Goal: Task Accomplishment & Management: Use online tool/utility

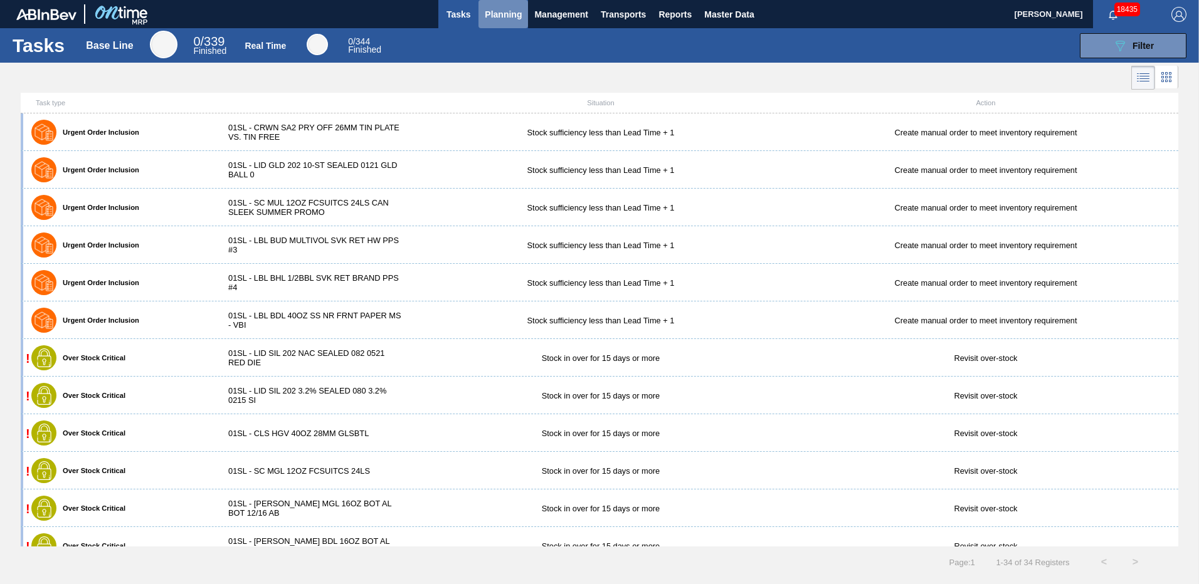
click at [515, 13] on span "Planning" at bounding box center [503, 14] width 37 height 15
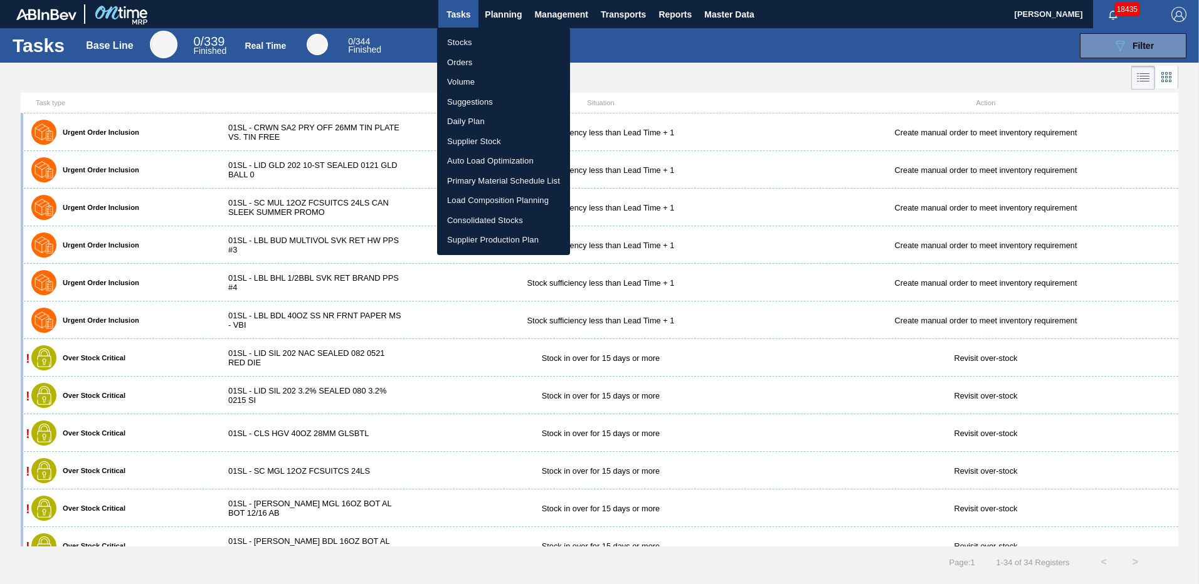
click at [466, 100] on li "Suggestions" at bounding box center [503, 102] width 133 height 20
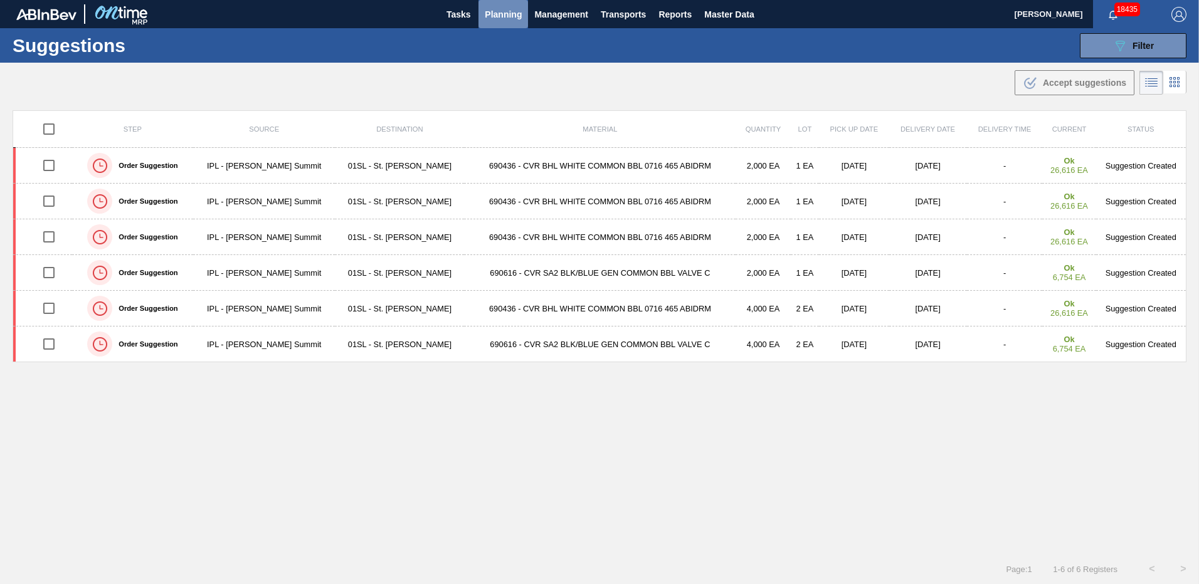
click at [503, 16] on span "Planning" at bounding box center [503, 14] width 37 height 15
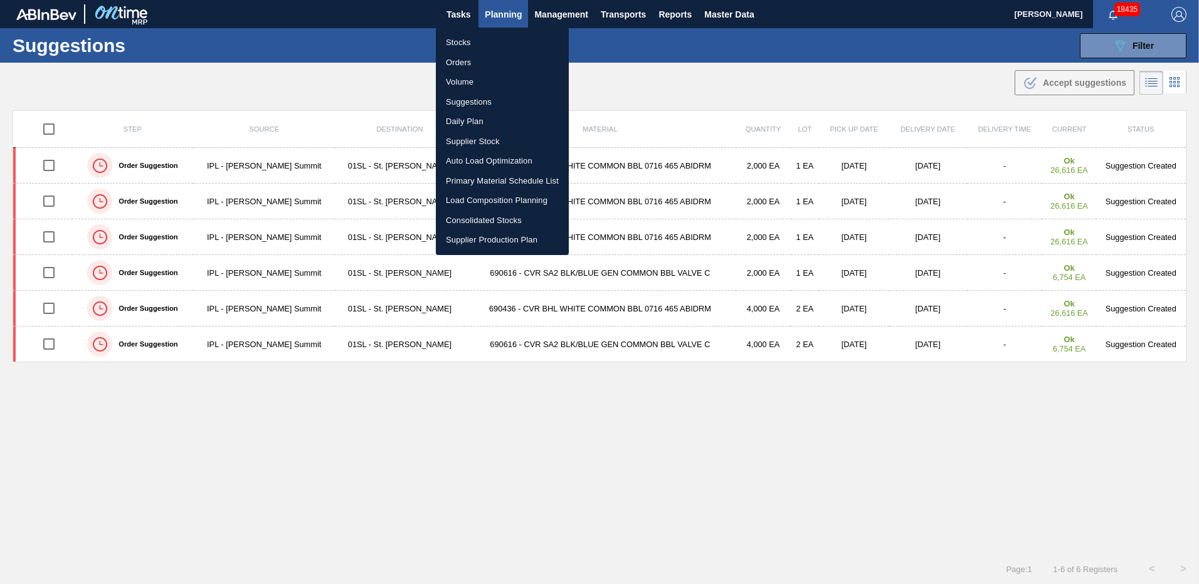
click at [484, 200] on li "Load Composition Planning" at bounding box center [502, 201] width 133 height 20
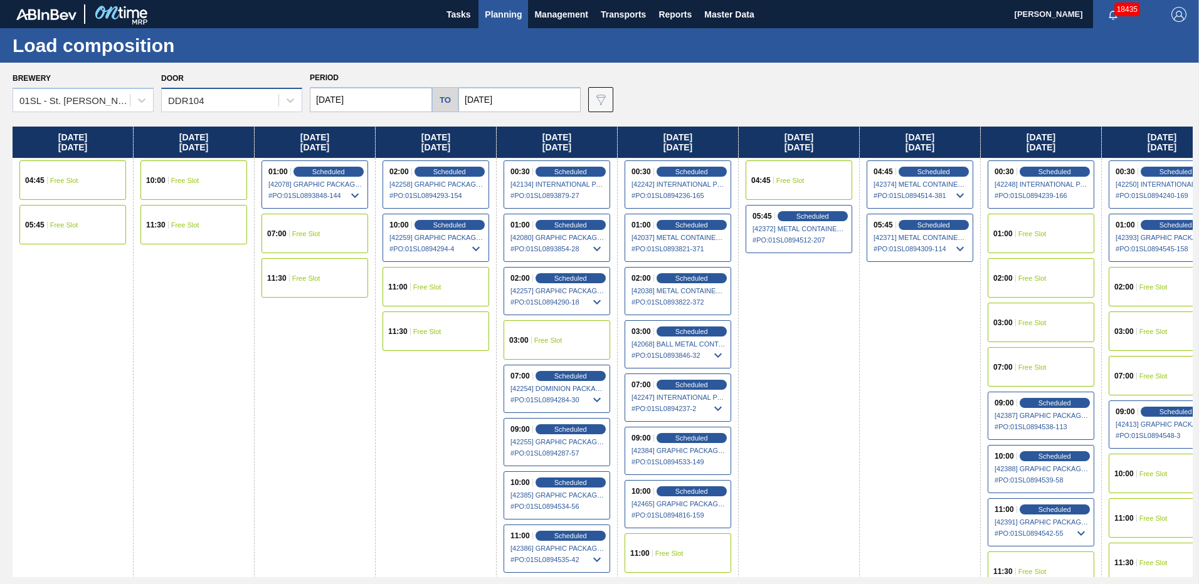
click at [270, 97] on div "DDR104" at bounding box center [220, 101] width 117 height 18
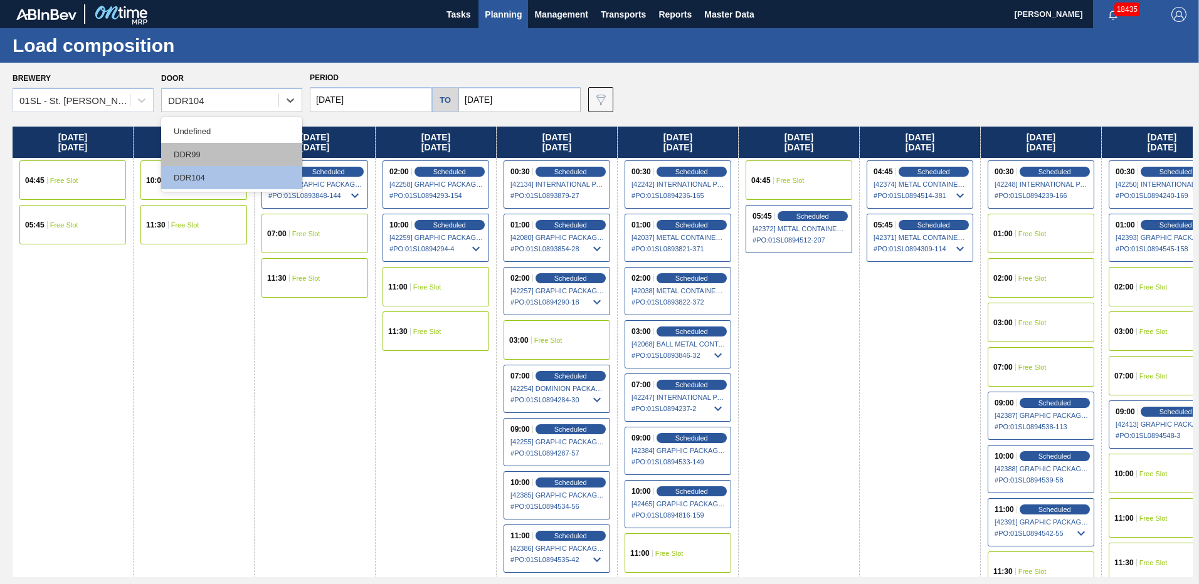
click at [229, 154] on div "DDR99" at bounding box center [231, 154] width 141 height 23
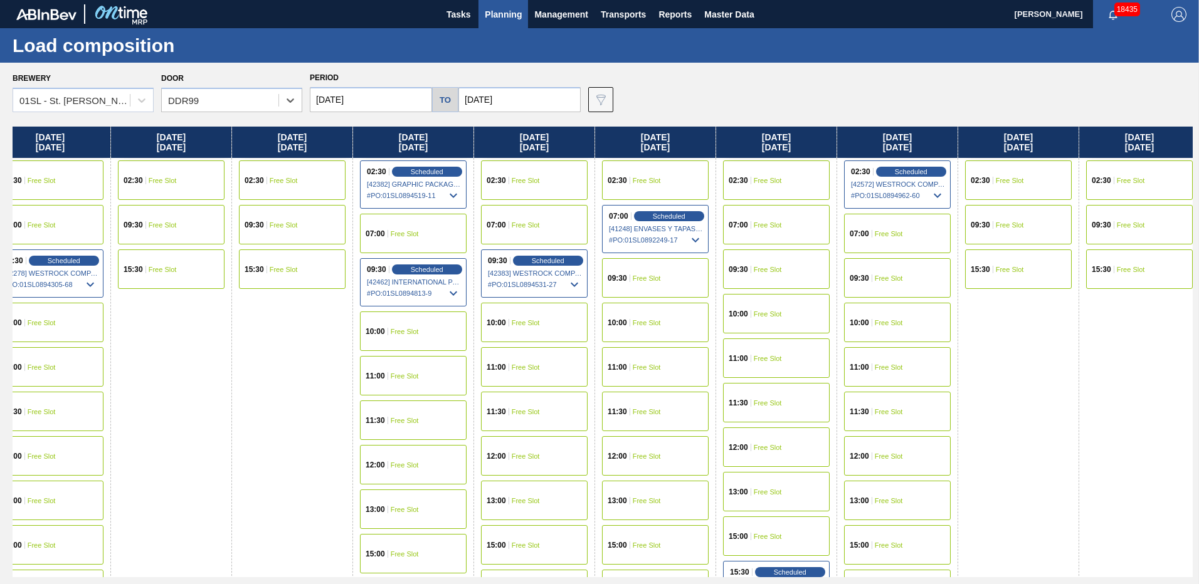
drag, startPoint x: 1084, startPoint y: 310, endPoint x: 538, endPoint y: 271, distance: 548.0
click at [447, 255] on div "[DATE] 02:30 Free Slot 09:30 Free Slot 15:30 Free Slot [DATE] 02:30 Free Slot 1…" at bounding box center [603, 352] width 1180 height 451
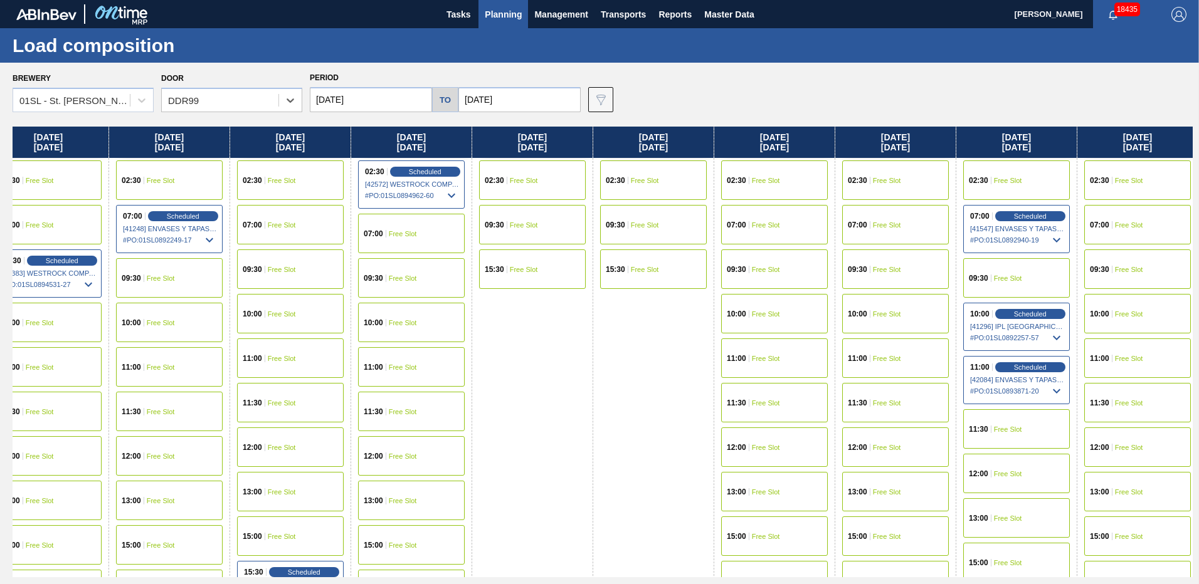
drag, startPoint x: 906, startPoint y: 322, endPoint x: 410, endPoint y: 264, distance: 499.2
click at [410, 264] on div "[DATE] 02:30 Free Slot 09:30 Free Slot 15:30 Free Slot [DATE] 02:30 Free Slot 1…" at bounding box center [603, 352] width 1180 height 451
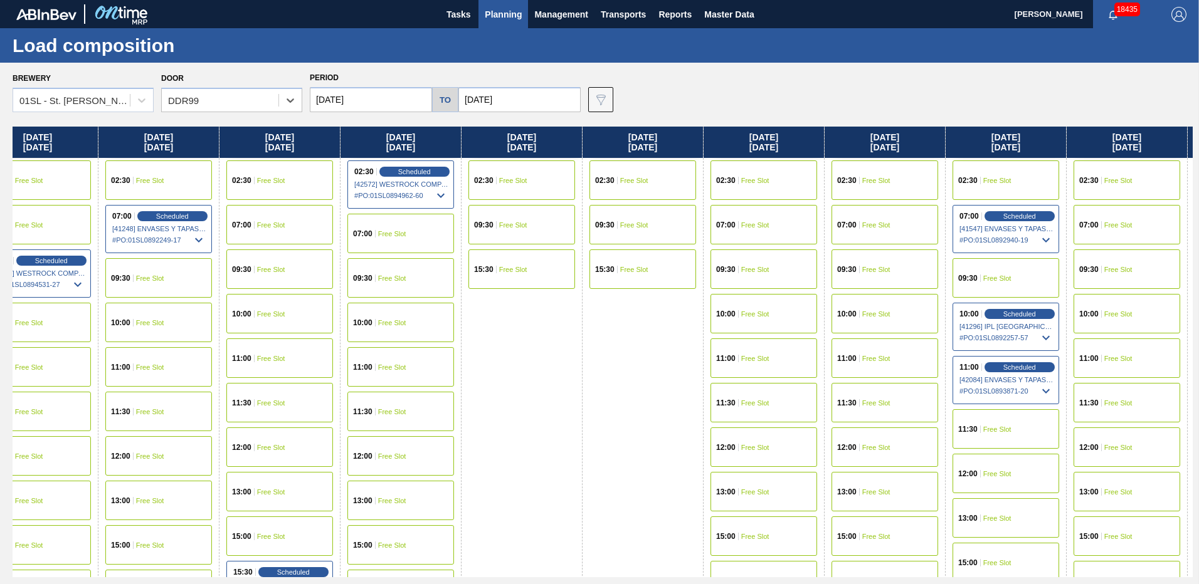
scroll to position [0, 1361]
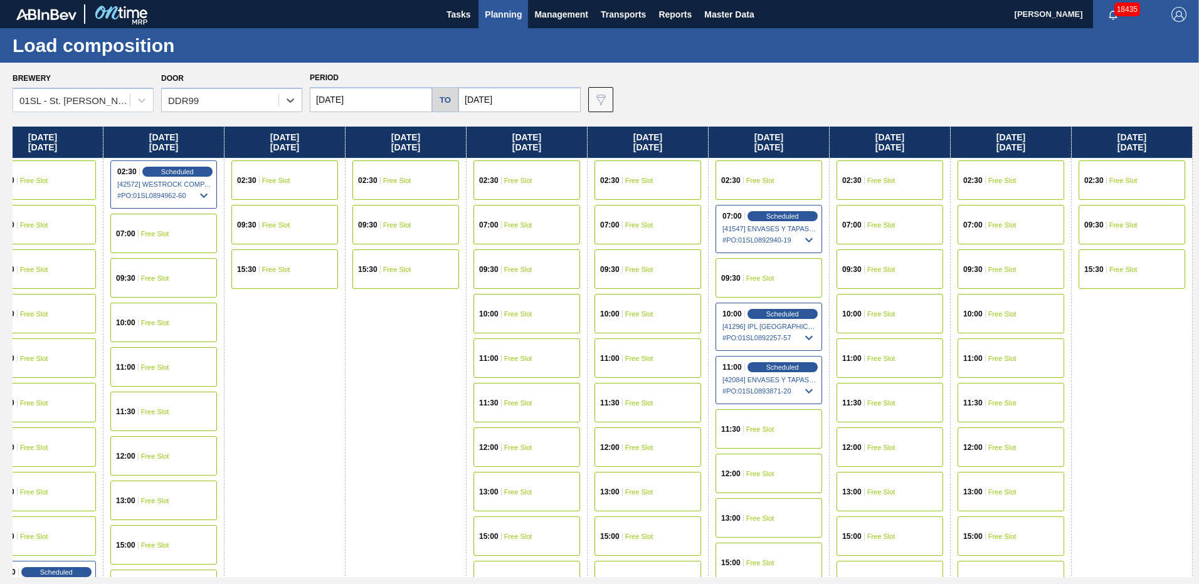
drag, startPoint x: 820, startPoint y: 307, endPoint x: 441, endPoint y: 260, distance: 381.5
click at [441, 260] on div "[DATE] 02:30 Free Slot 09:30 Free Slot 15:30 Free Slot [DATE] 02:30 Free Slot 1…" at bounding box center [603, 352] width 1180 height 451
drag, startPoint x: 938, startPoint y: 319, endPoint x: 547, endPoint y: 265, distance: 394.9
click at [528, 265] on div "[DATE] 02:30 Free Slot 09:30 Free Slot 15:30 Free Slot [DATE] 02:30 Free Slot 1…" at bounding box center [603, 352] width 1180 height 451
drag, startPoint x: 968, startPoint y: 292, endPoint x: 490, endPoint y: 279, distance: 478.5
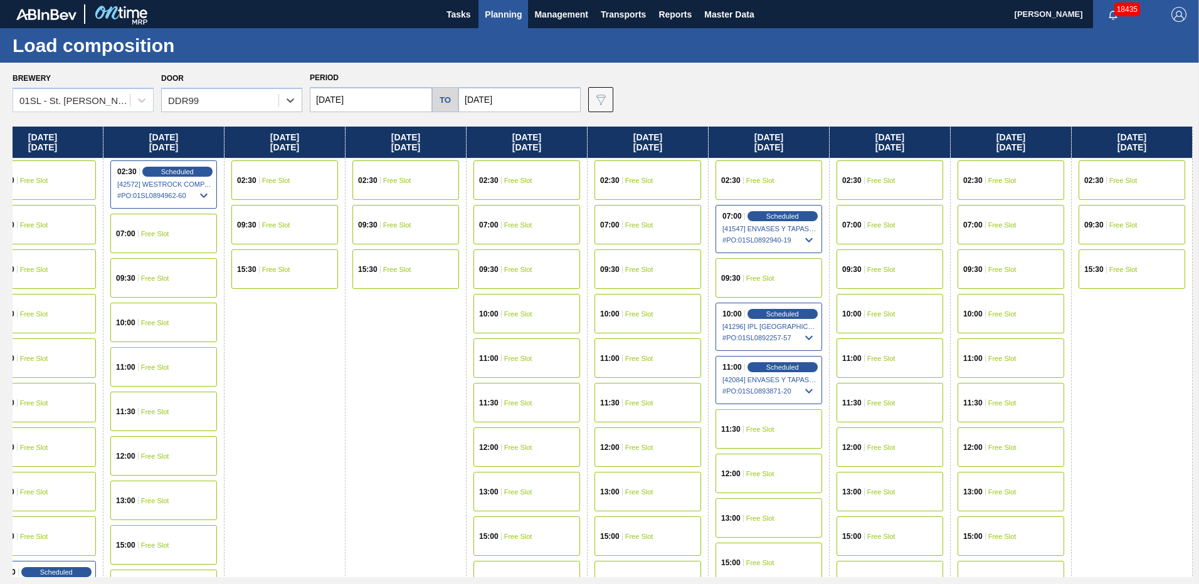
click at [490, 279] on div "[DATE] 02:30 Free Slot 09:30 Free Slot 15:30 Free Slot [DATE] 02:30 Free Slot 1…" at bounding box center [603, 352] width 1180 height 451
drag, startPoint x: 1076, startPoint y: 343, endPoint x: 587, endPoint y: 283, distance: 492.6
click at [587, 283] on div "[DATE] 02:30 Free Slot 09:30 Free Slot 15:30 Free Slot [DATE] 02:30 Free Slot 1…" at bounding box center [603, 352] width 1180 height 451
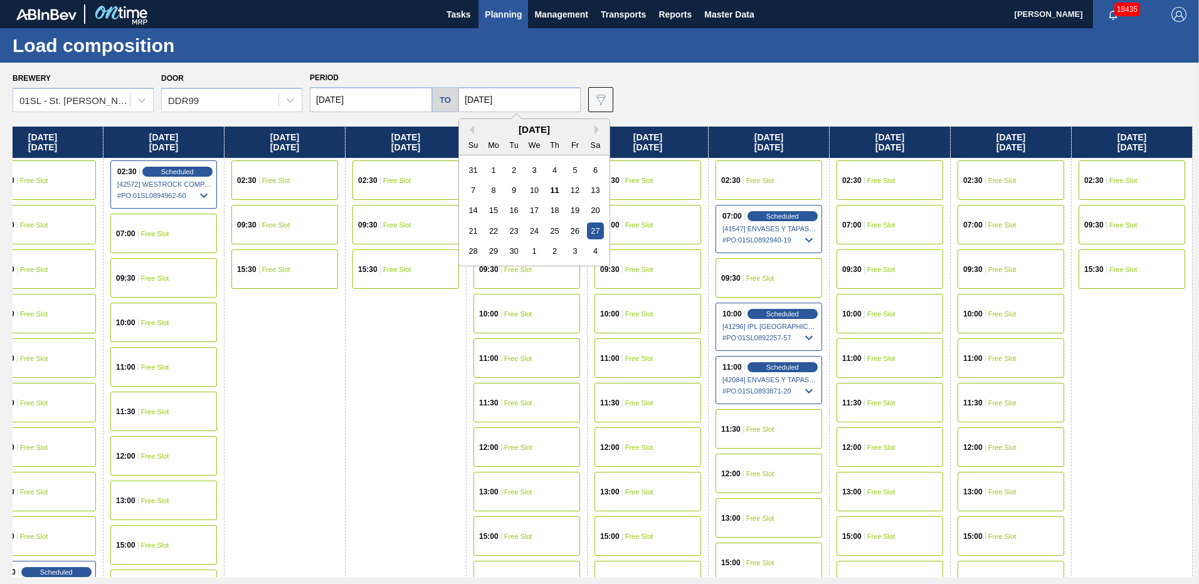
click at [523, 87] on input "[DATE]" at bounding box center [519, 99] width 122 height 25
click at [594, 130] on button "Next Month" at bounding box center [598, 129] width 9 height 9
click at [575, 187] on div "7" at bounding box center [574, 190] width 17 height 17
type input "[DATE]"
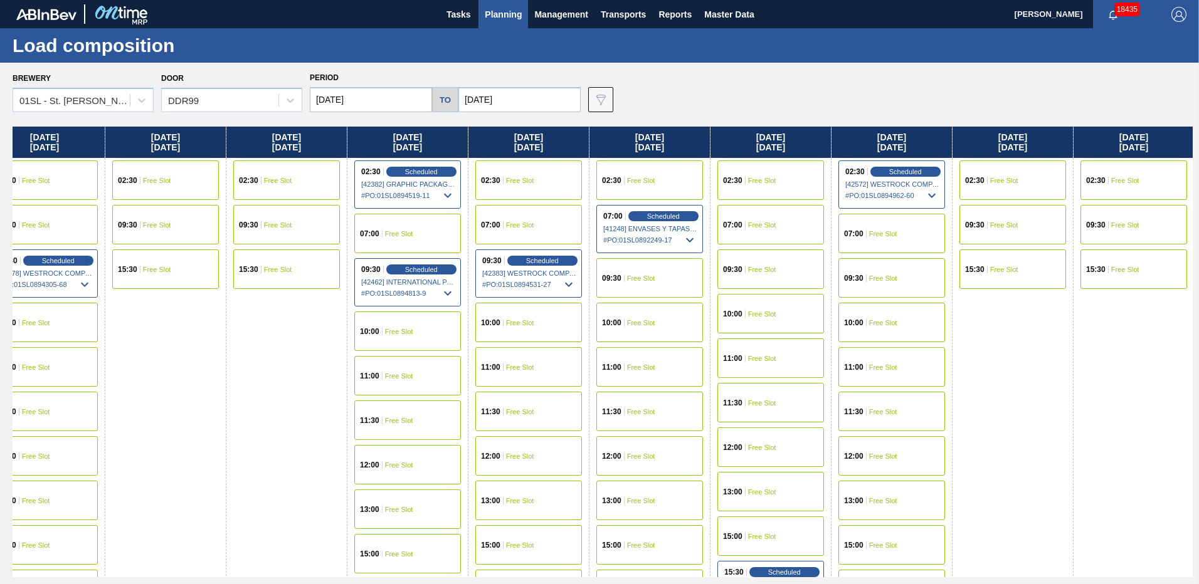
drag, startPoint x: 1030, startPoint y: 331, endPoint x: 497, endPoint y: 280, distance: 535.2
click at [497, 280] on div "[DATE] 02:30 Free Slot 09:30 Free Slot 15:30 Free Slot [DATE] 02:30 Free Slot 1…" at bounding box center [603, 352] width 1180 height 451
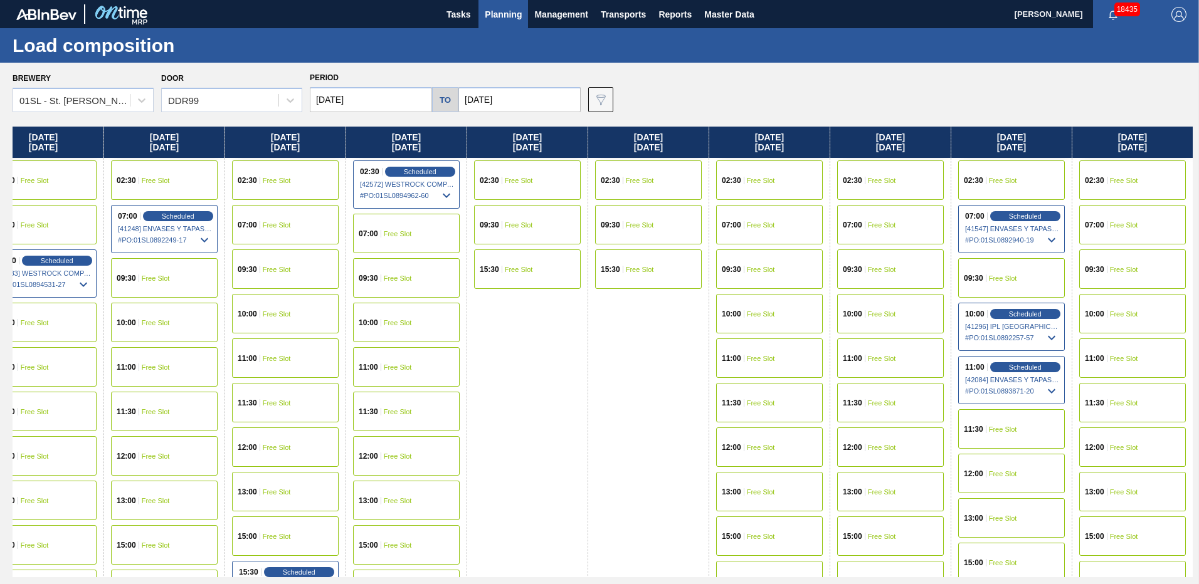
drag, startPoint x: 972, startPoint y: 305, endPoint x: 505, endPoint y: 295, distance: 467.8
click at [454, 295] on div "[DATE] 02:30 Free Slot 09:30 Free Slot 15:30 Free Slot [DATE] 02:30 Free Slot 1…" at bounding box center [603, 352] width 1180 height 451
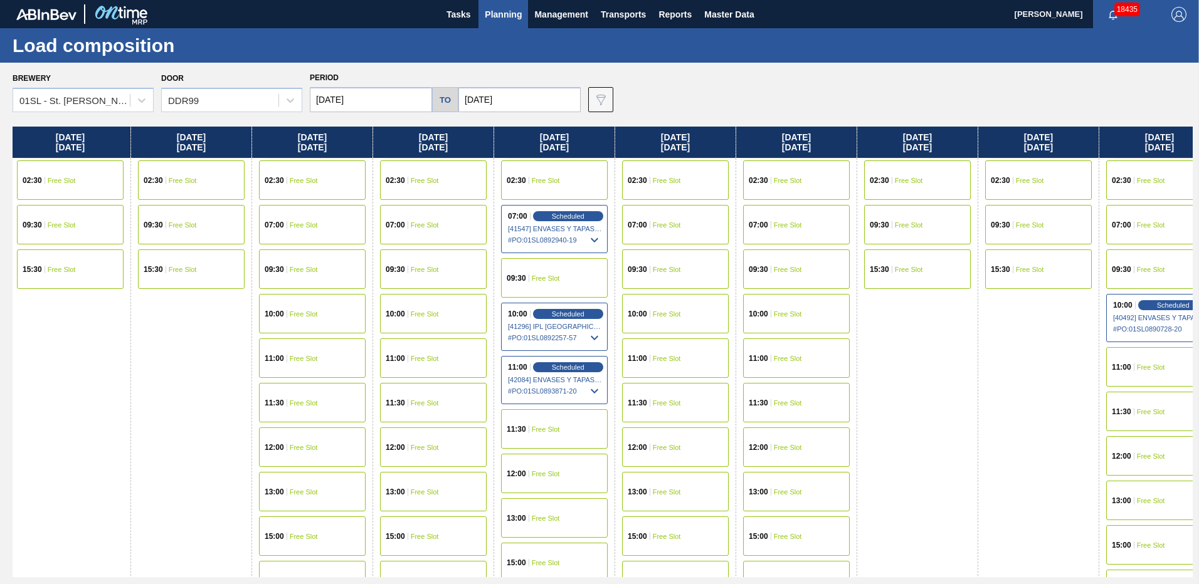
drag, startPoint x: 926, startPoint y: 327, endPoint x: 500, endPoint y: 303, distance: 426.9
click at [443, 303] on div "[DATE] 02:30 Free Slot 09:30 Free Slot 15:30 Free Slot [DATE] 02:30 Free Slot 1…" at bounding box center [603, 352] width 1180 height 451
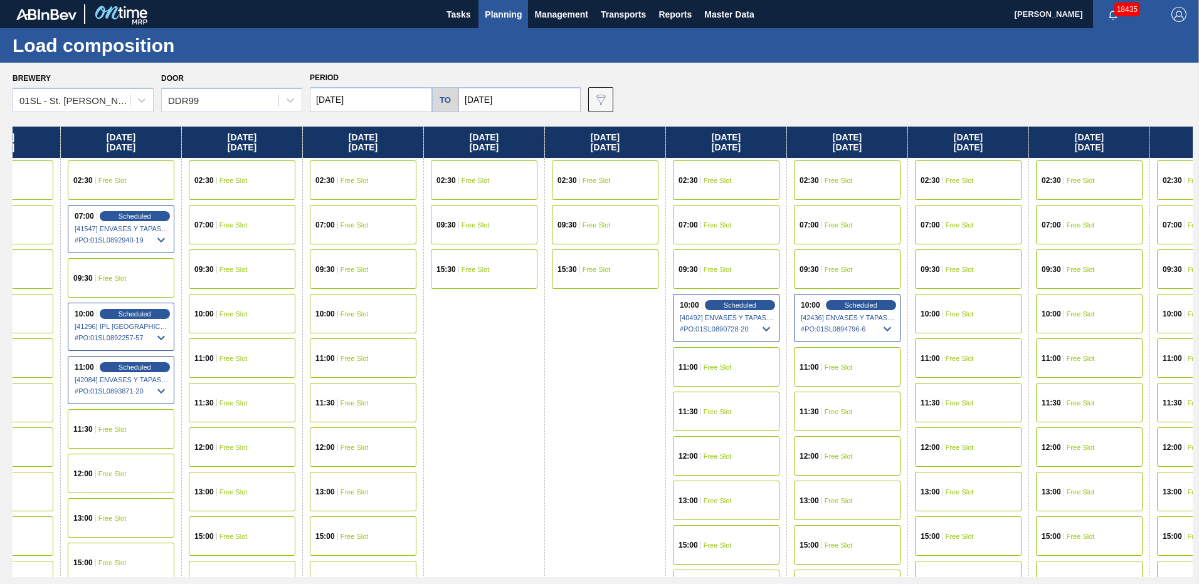
drag, startPoint x: 897, startPoint y: 300, endPoint x: 475, endPoint y: 286, distance: 422.7
click at [414, 294] on div "[DATE] 02:30 Free Slot 09:30 Free Slot 15:30 Free Slot [DATE] 02:30 Free Slot 1…" at bounding box center [603, 352] width 1180 height 451
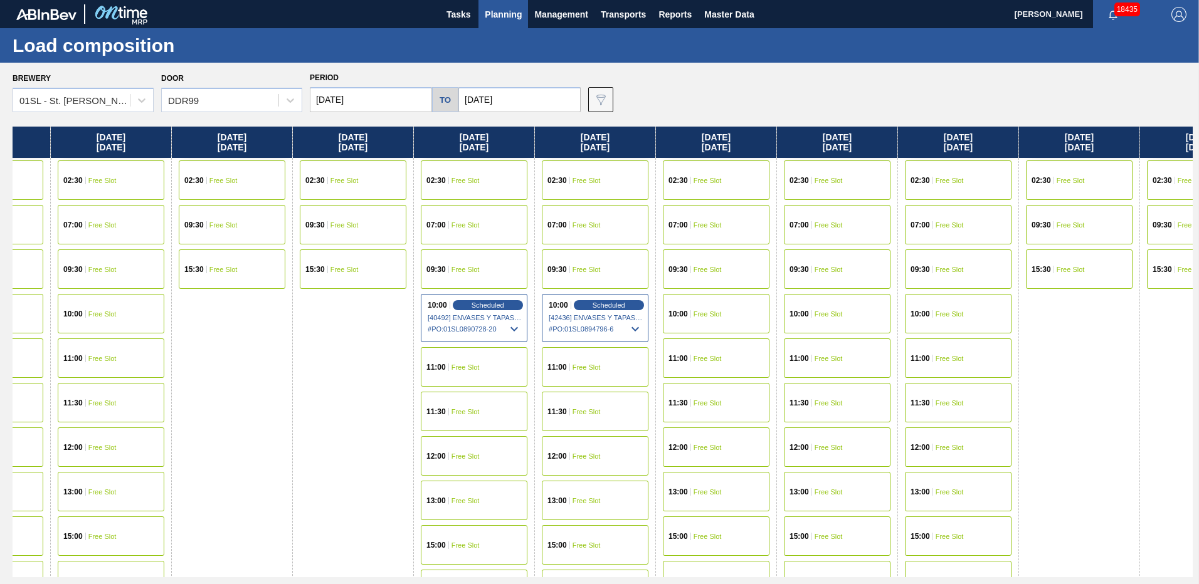
drag, startPoint x: 890, startPoint y: 299, endPoint x: 532, endPoint y: 292, distance: 358.0
click at [498, 293] on div "[DATE] 02:30 Free Slot 09:30 Free Slot 15:30 Free Slot [DATE] 02:30 Free Slot 1…" at bounding box center [603, 352] width 1180 height 451
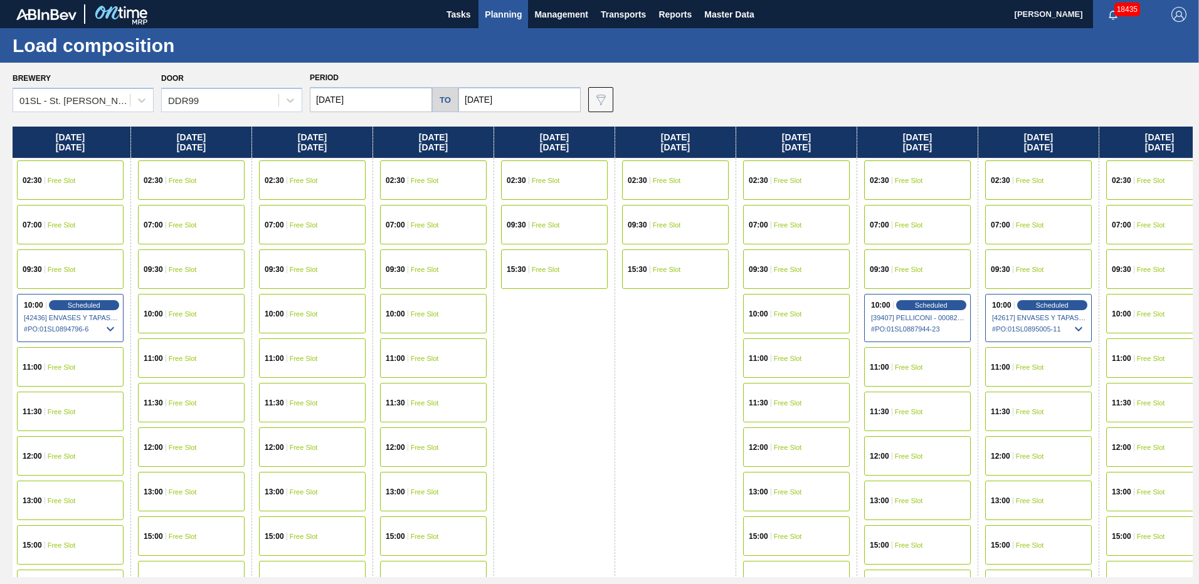
drag, startPoint x: 926, startPoint y: 316, endPoint x: 913, endPoint y: 332, distance: 21.0
click at [504, 316] on div "[DATE] 02:30 Free Slot 09:30 Free Slot 15:30 Free Slot [DATE] 02:30 Free Slot 1…" at bounding box center [603, 352] width 1180 height 451
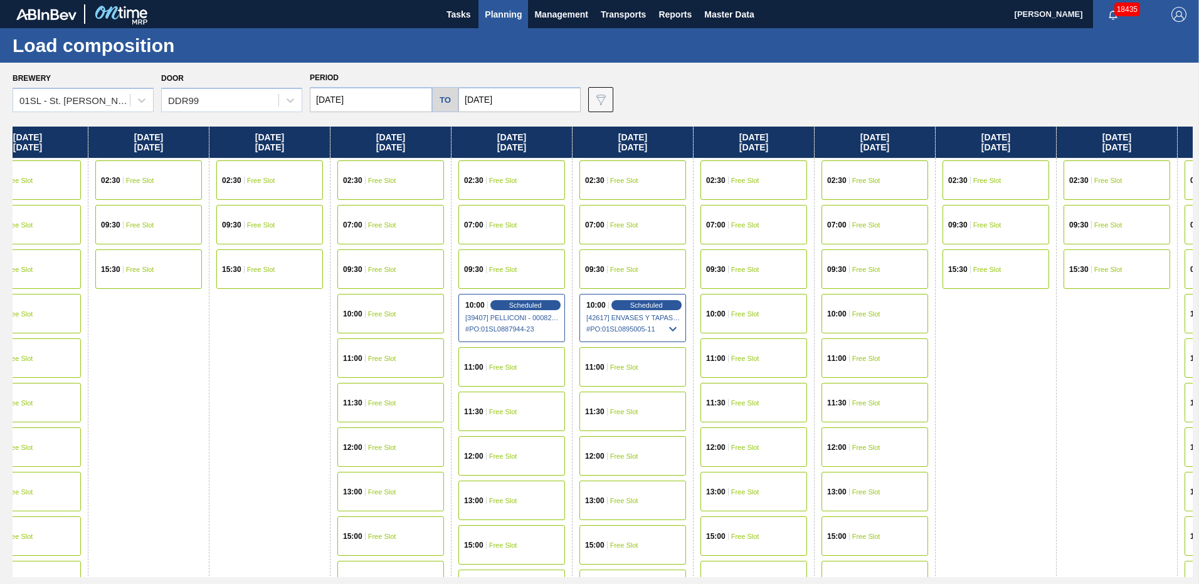
drag, startPoint x: 913, startPoint y: 332, endPoint x: 518, endPoint y: 301, distance: 396.2
click at [518, 301] on div "[DATE] 02:30 Free Slot 09:30 Free Slot 15:30 Free Slot [DATE] 02:30 Free Slot 1…" at bounding box center [603, 352] width 1180 height 451
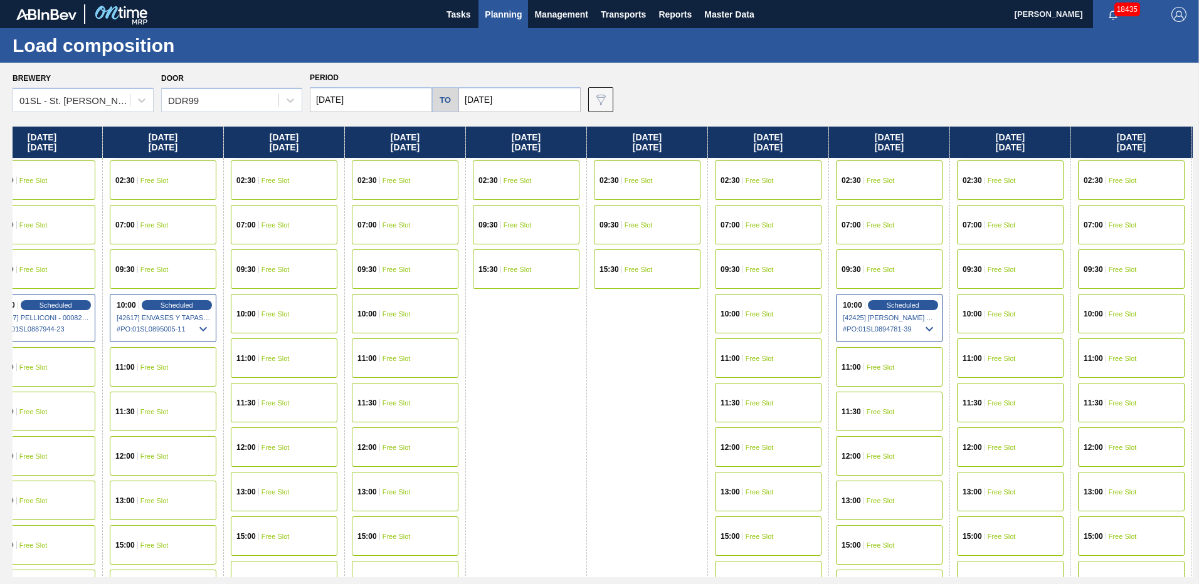
drag, startPoint x: 953, startPoint y: 333, endPoint x: 518, endPoint y: 303, distance: 436.1
click at [518, 303] on div "[DATE] 02:30 Free Slot 09:30 Free Slot 15:30 Free Slot [DATE] 02:30 Free Slot 1…" at bounding box center [603, 352] width 1180 height 451
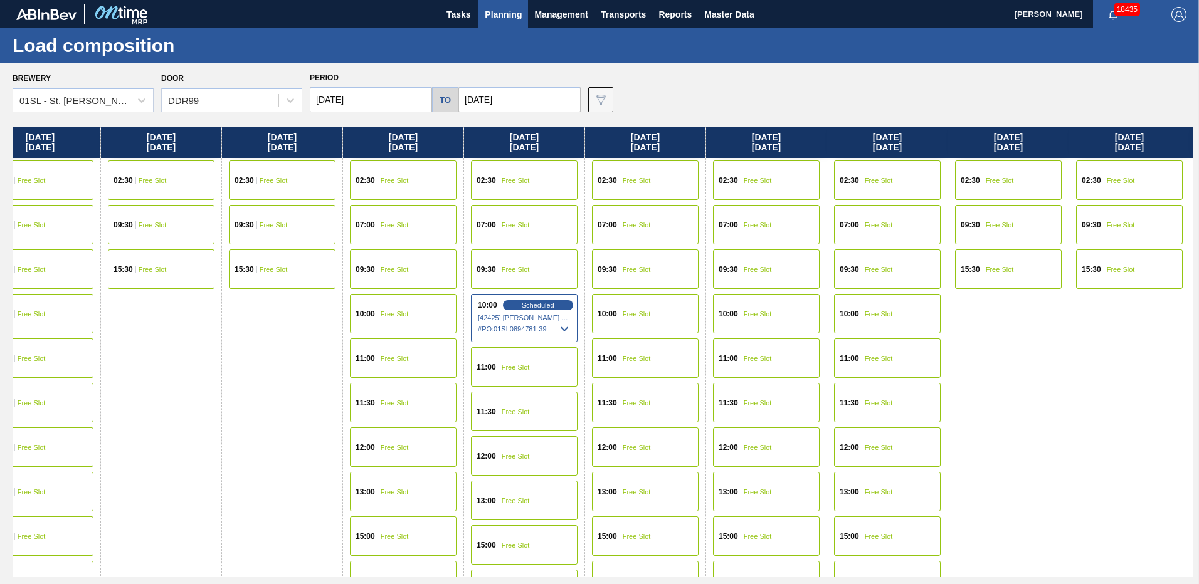
drag, startPoint x: 871, startPoint y: 339, endPoint x: 541, endPoint y: 315, distance: 330.6
click at [491, 310] on div "[DATE] 02:30 Free Slot 09:30 Free Slot 15:30 Free Slot [DATE] 02:30 Free Slot 1…" at bounding box center [603, 352] width 1180 height 451
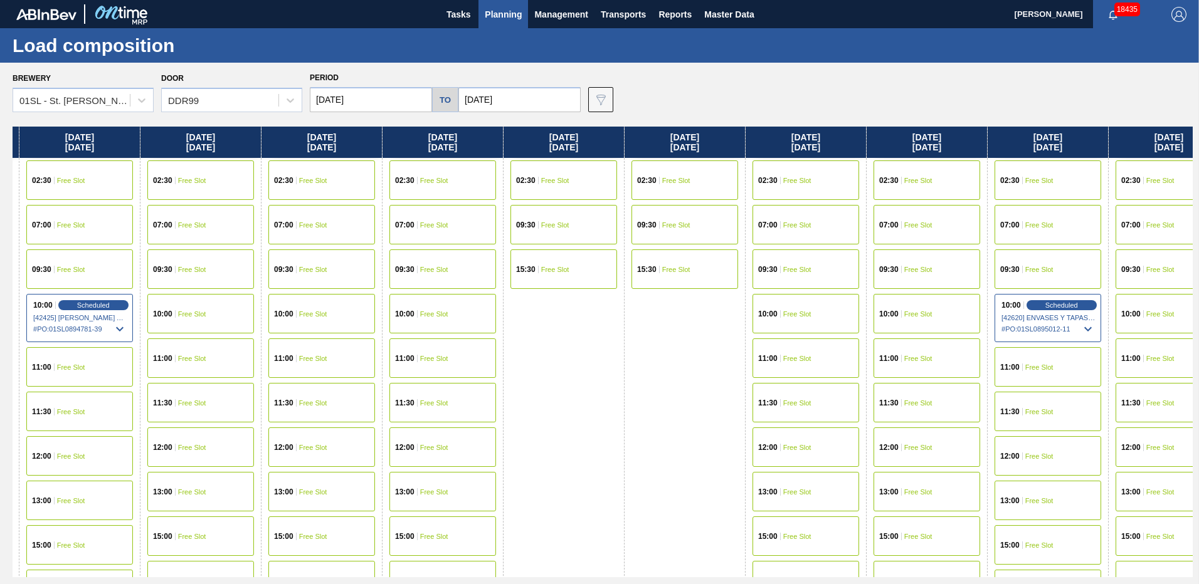
drag, startPoint x: 686, startPoint y: 313, endPoint x: 472, endPoint y: 290, distance: 215.6
click at [472, 290] on div "[DATE] 02:30 Free Slot 09:30 Free Slot 15:30 Free Slot [DATE] 02:30 Free Slot 1…" at bounding box center [603, 352] width 1180 height 451
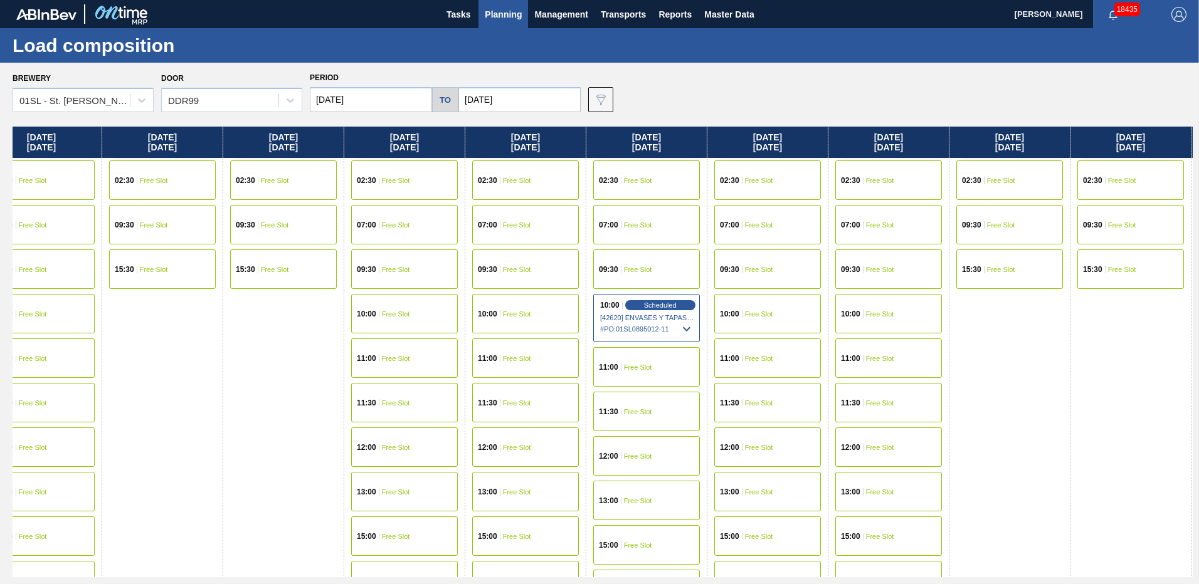
drag, startPoint x: 711, startPoint y: 302, endPoint x: 390, endPoint y: 274, distance: 322.8
click at [390, 274] on div "[DATE] 02:30 Free Slot 09:30 Free Slot 15:30 Free Slot [DATE] 02:30 Free Slot 1…" at bounding box center [603, 352] width 1180 height 451
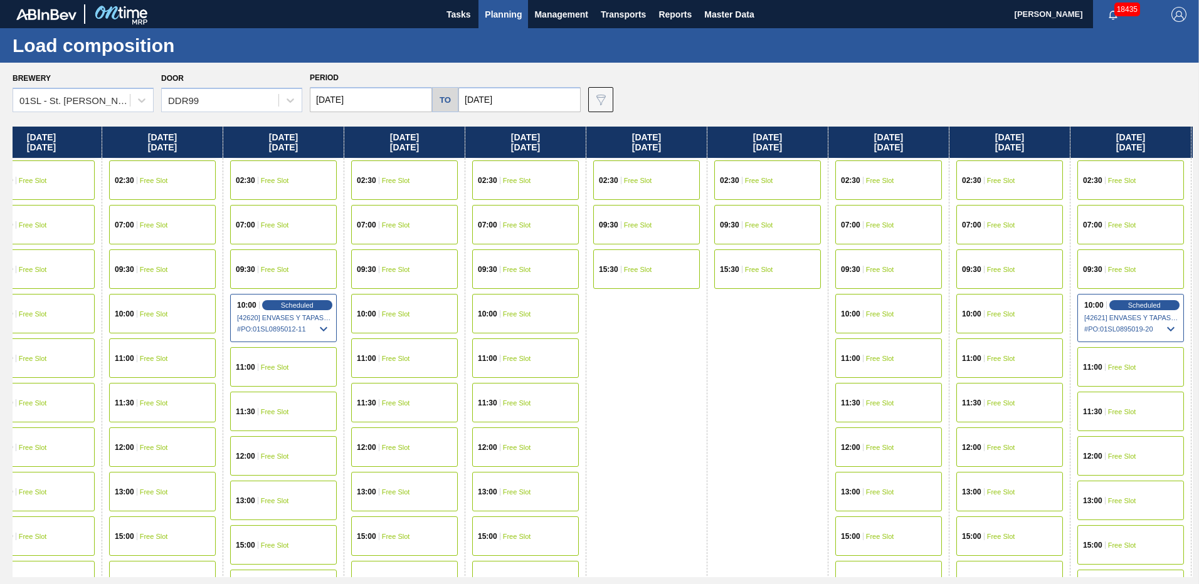
drag, startPoint x: 659, startPoint y: 265, endPoint x: 710, endPoint y: 271, distance: 51.9
click at [441, 245] on div "[DATE] 02:30 Free Slot 09:30 Free Slot 15:30 Free Slot [DATE] 02:30 Free Slot 1…" at bounding box center [603, 352] width 1180 height 451
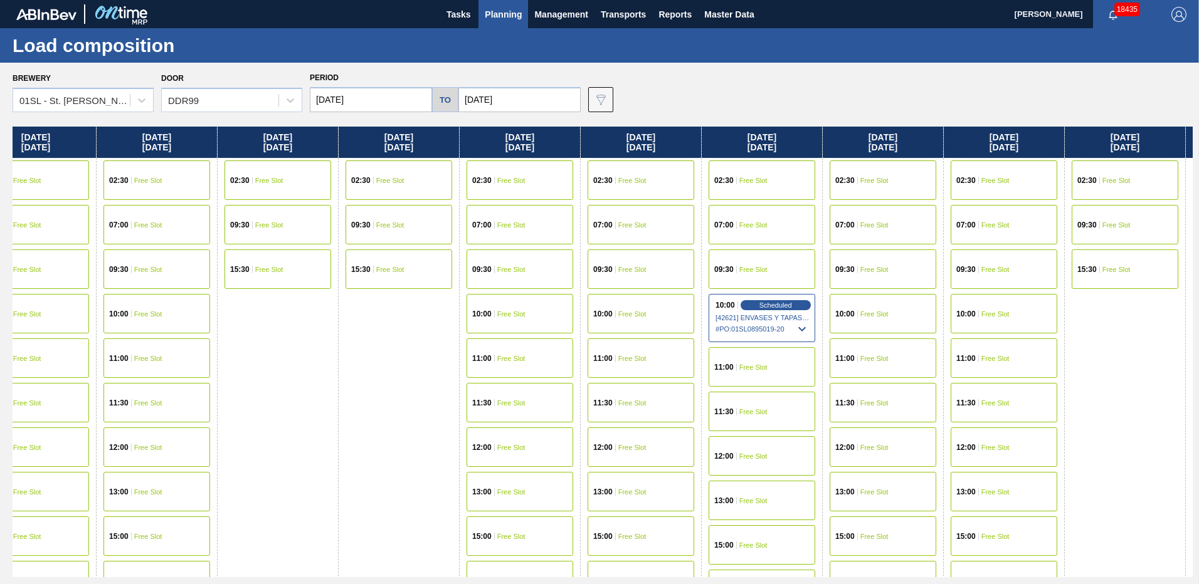
drag, startPoint x: 701, startPoint y: 276, endPoint x: 426, endPoint y: 263, distance: 274.9
click at [426, 263] on div "[DATE] 02:30 Free Slot 09:30 Free Slot 15:30 Free Slot [DATE] 02:30 Free Slot 1…" at bounding box center [603, 352] width 1180 height 451
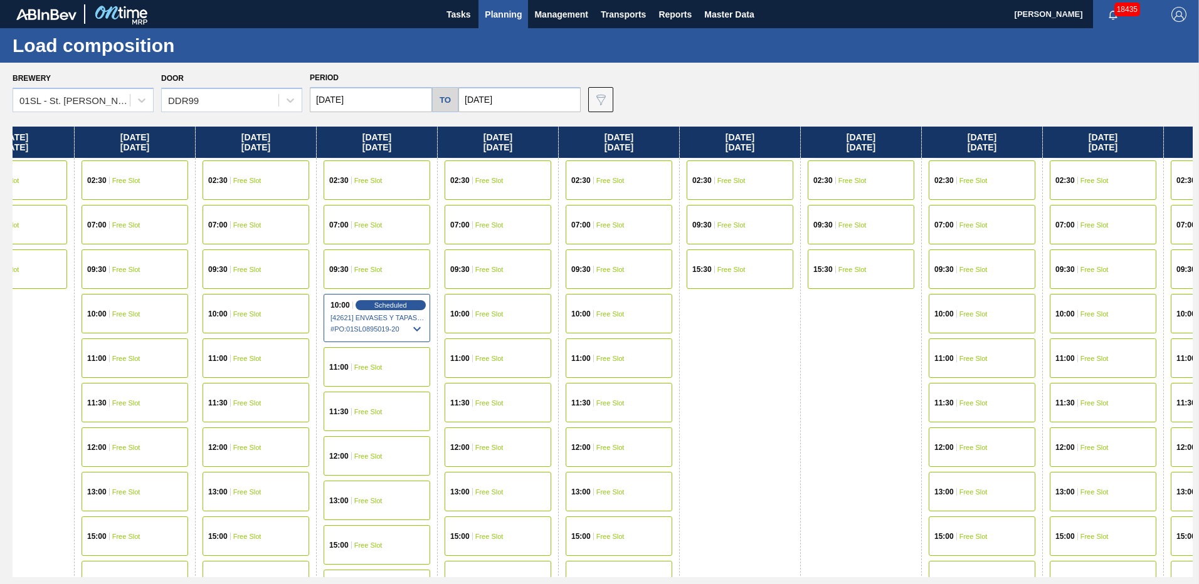
drag, startPoint x: 736, startPoint y: 258, endPoint x: 521, endPoint y: 252, distance: 215.1
click at [357, 254] on div "[DATE] 02:30 Free Slot 09:30 Free Slot 15:30 Free Slot [DATE] 02:30 Free Slot 1…" at bounding box center [603, 352] width 1180 height 451
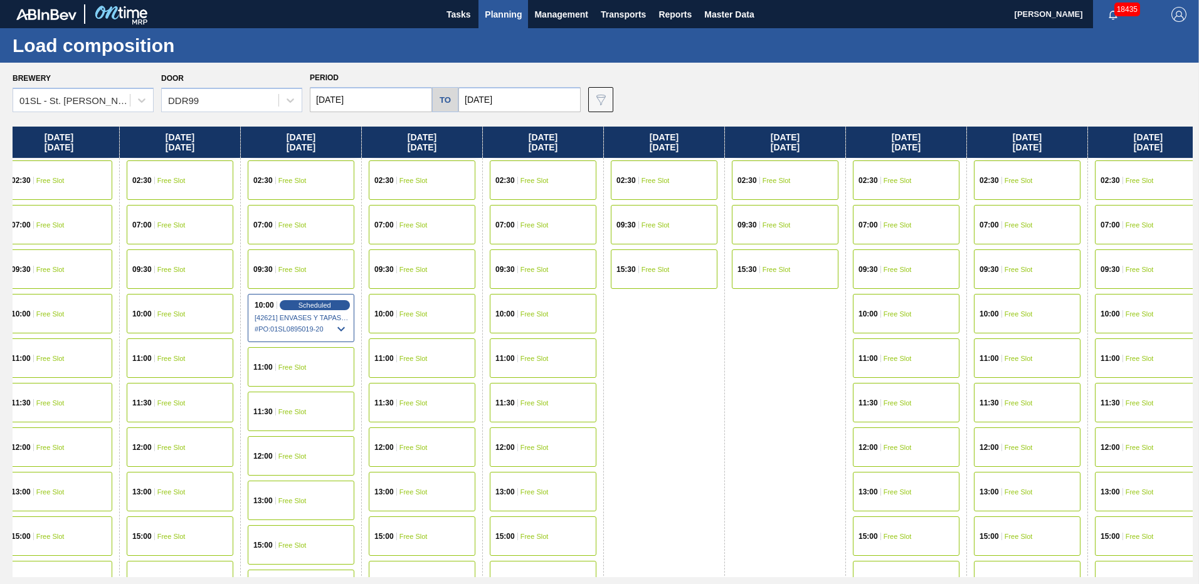
scroll to position [0, 6321]
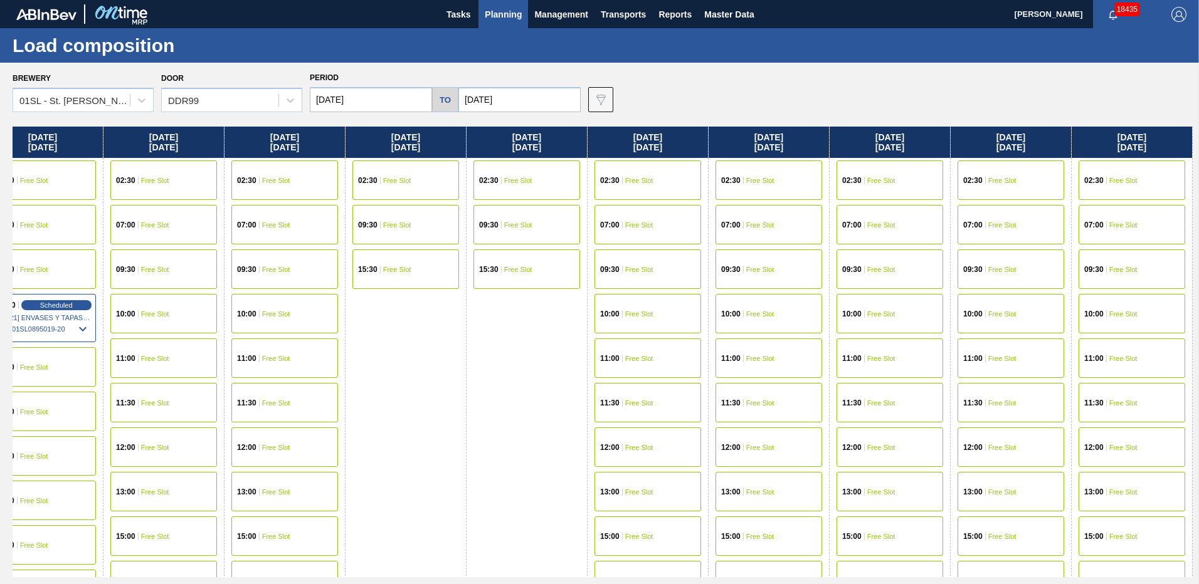
drag, startPoint x: 804, startPoint y: 251, endPoint x: 380, endPoint y: 251, distance: 423.8
click at [360, 251] on div "[DATE] 02:30 Free Slot 09:30 Free Slot 15:30 Free Slot [DATE] 02:30 Free Slot 1…" at bounding box center [603, 352] width 1180 height 451
drag, startPoint x: 777, startPoint y: 261, endPoint x: 667, endPoint y: 248, distance: 111.2
click at [382, 241] on div "[DATE] 02:30 Free Slot 09:30 Free Slot 15:30 Free Slot [DATE] 02:30 Free Slot 1…" at bounding box center [603, 352] width 1180 height 451
click at [862, 350] on div "11:00 Free Slot" at bounding box center [889, 358] width 107 height 39
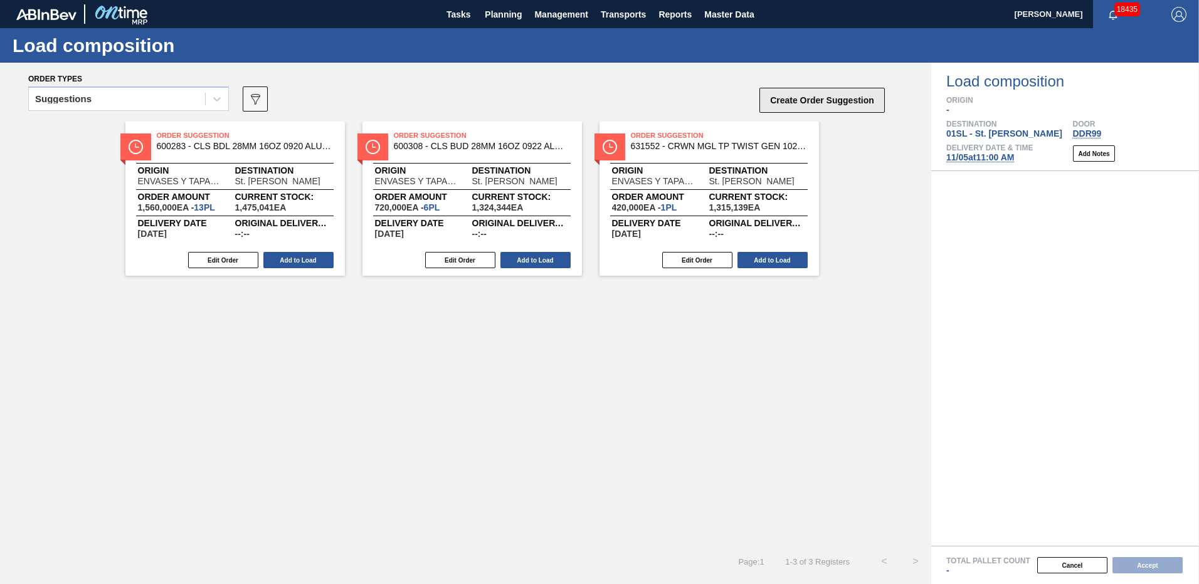
click at [875, 98] on button "Create Order Suggestion" at bounding box center [821, 100] width 125 height 25
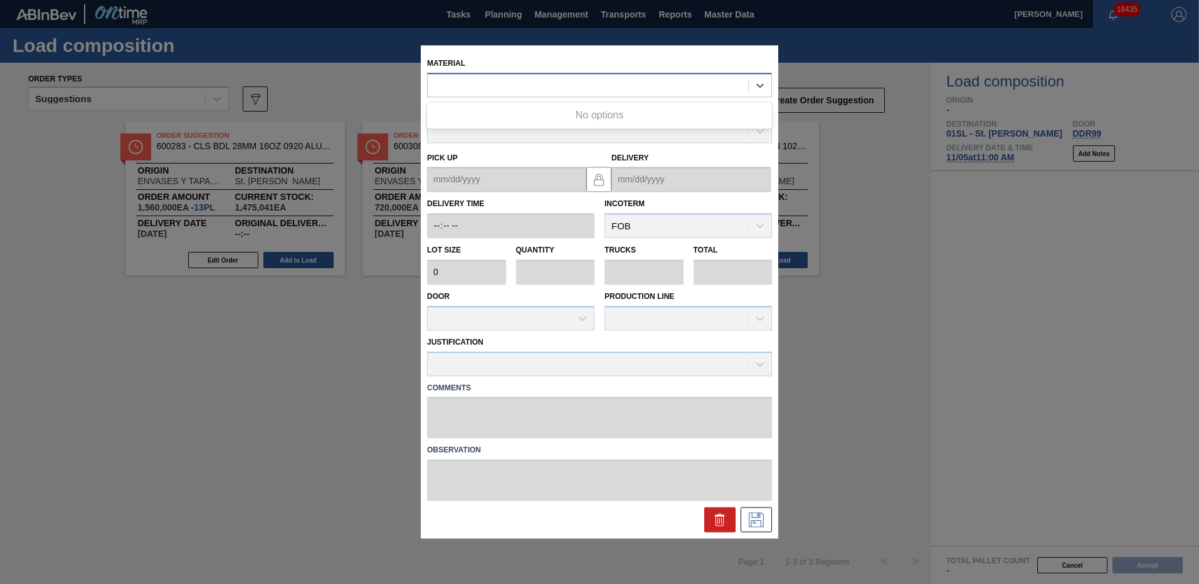
click at [568, 89] on div at bounding box center [588, 85] width 320 height 18
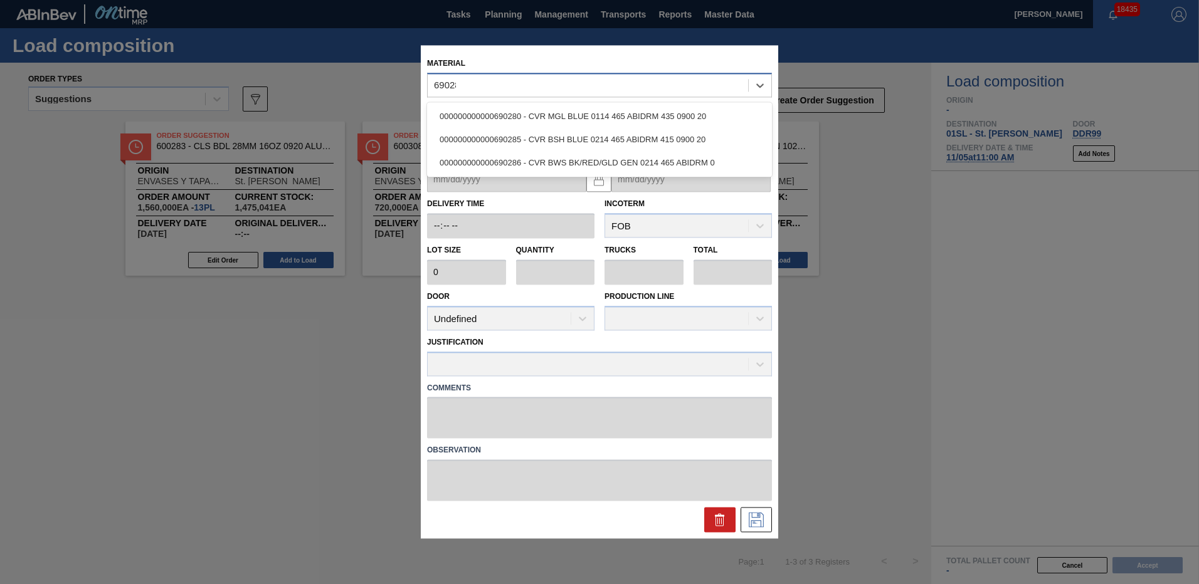
type input "690280"
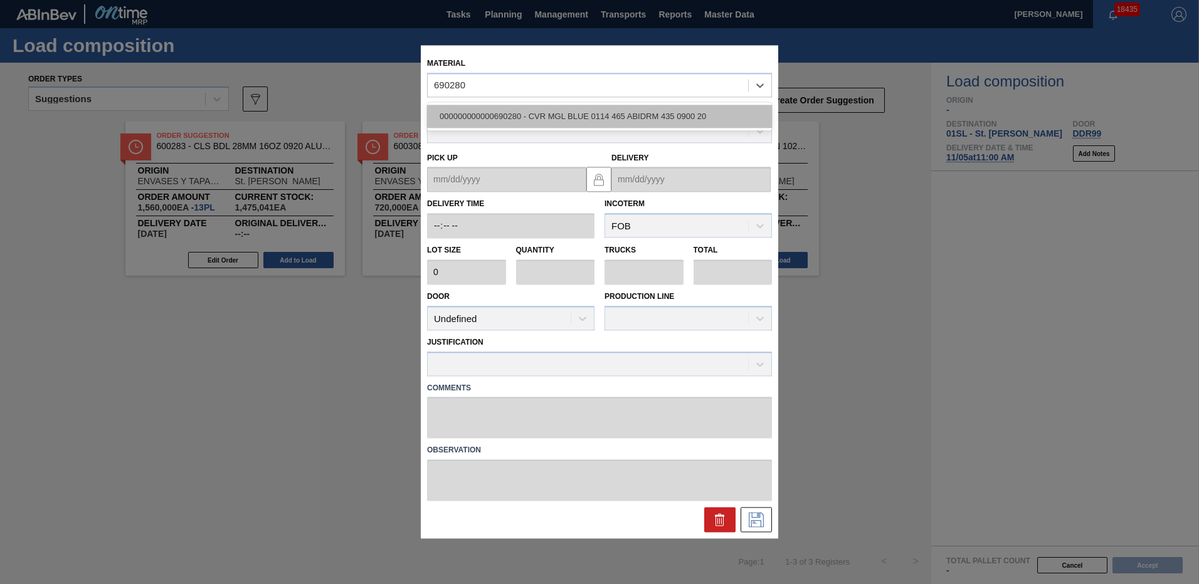
click at [554, 109] on div "000000000000690280 - CVR MGL BLUE 0114 465 ABIDRM 435 0900 20" at bounding box center [599, 116] width 345 height 23
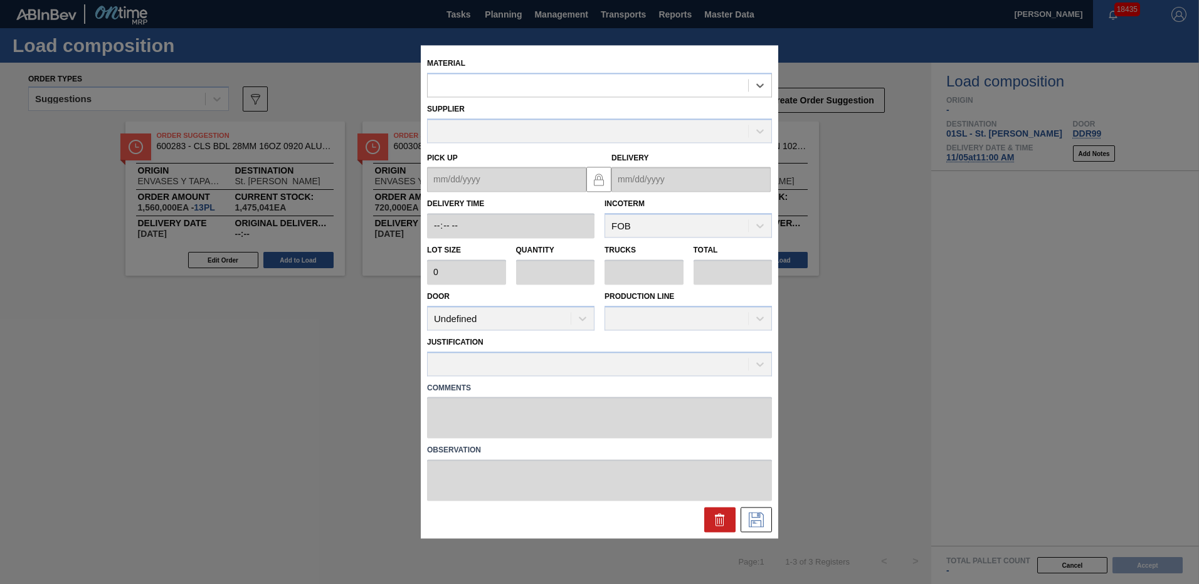
type input "2,000"
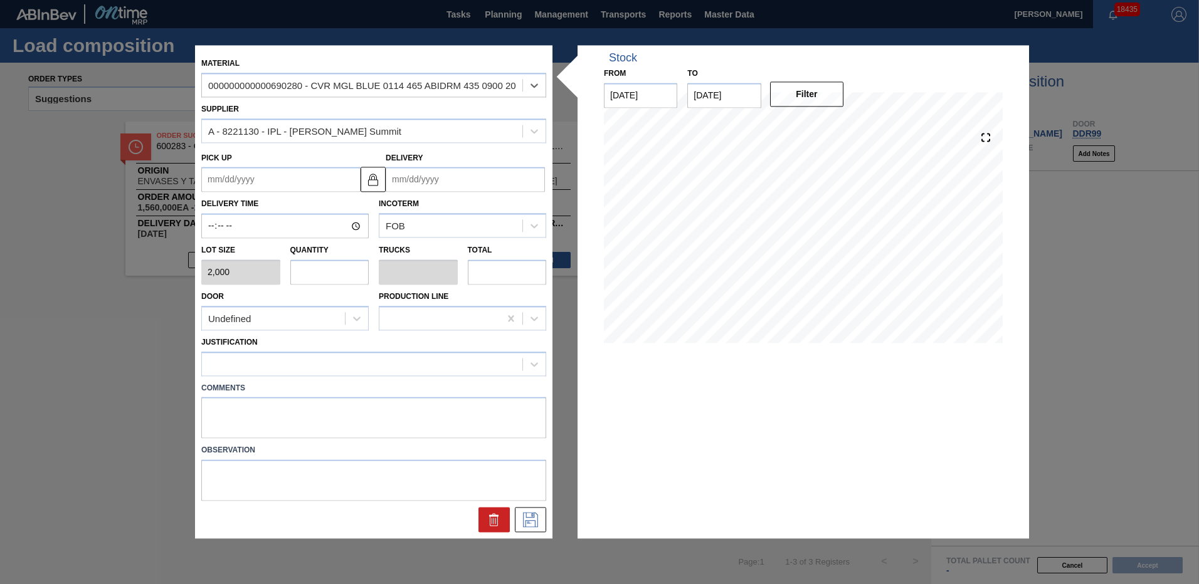
click at [444, 183] on input "Delivery" at bounding box center [465, 179] width 159 height 25
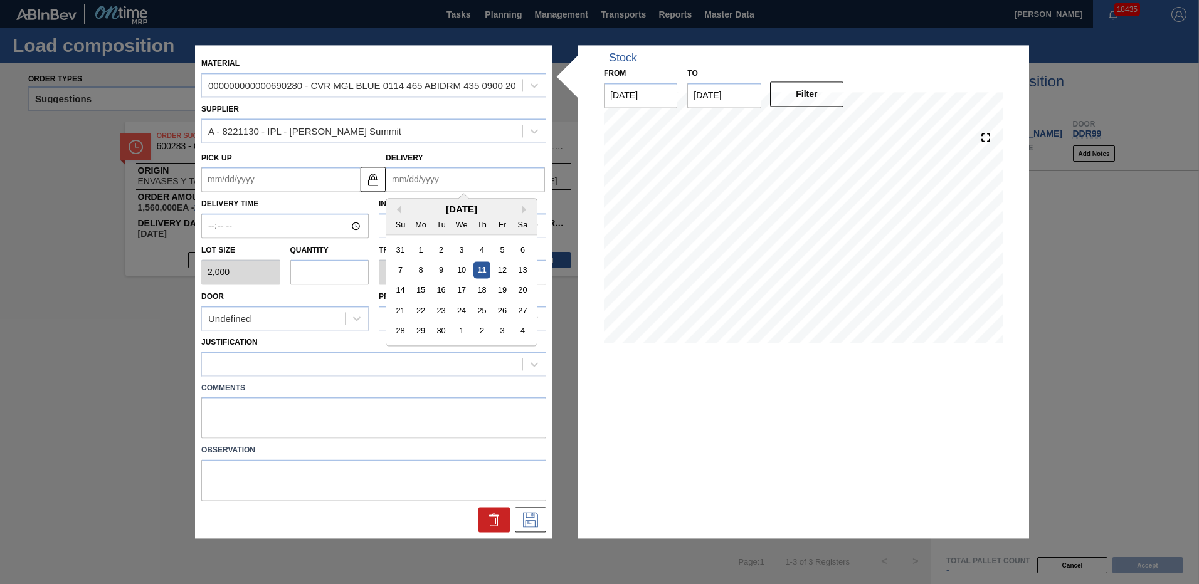
click at [522, 204] on div "[DATE]" at bounding box center [461, 209] width 150 height 11
click at [525, 206] on div "Previous Month Next Month [DATE] Su Mo Tu We Th Fr Sa 31 1 2 3 4 5 6 7 8 9 10 1…" at bounding box center [462, 273] width 152 height 148
click at [527, 208] on button "Next Month" at bounding box center [526, 210] width 9 height 9
drag, startPoint x: 527, startPoint y: 208, endPoint x: 459, endPoint y: 268, distance: 90.6
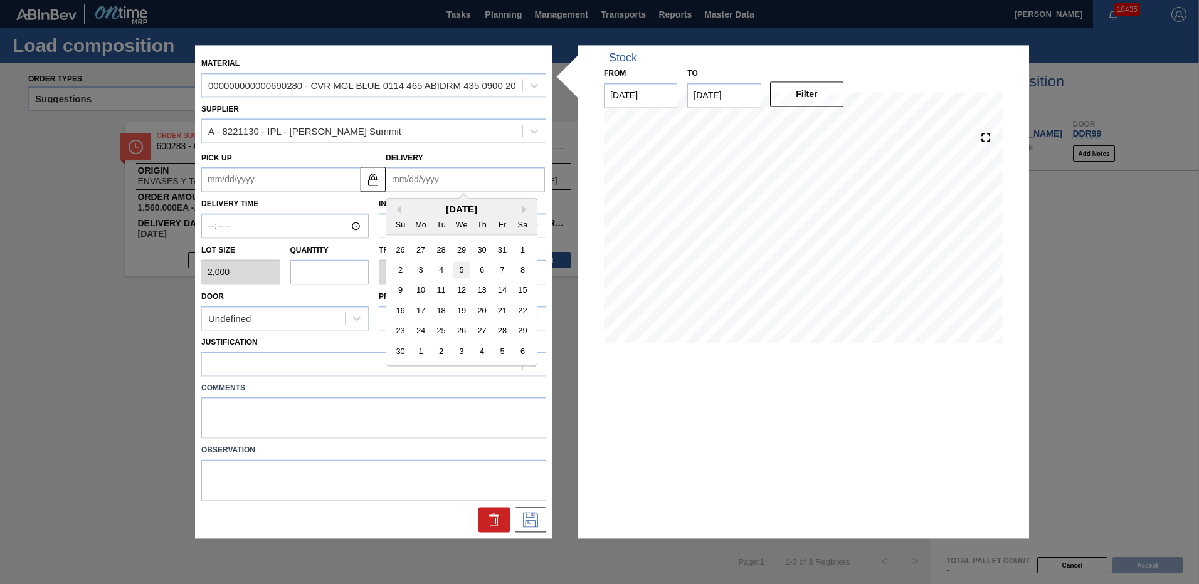
click at [459, 268] on div "5" at bounding box center [461, 270] width 17 height 17
type up "[DATE]"
type input "[DATE]"
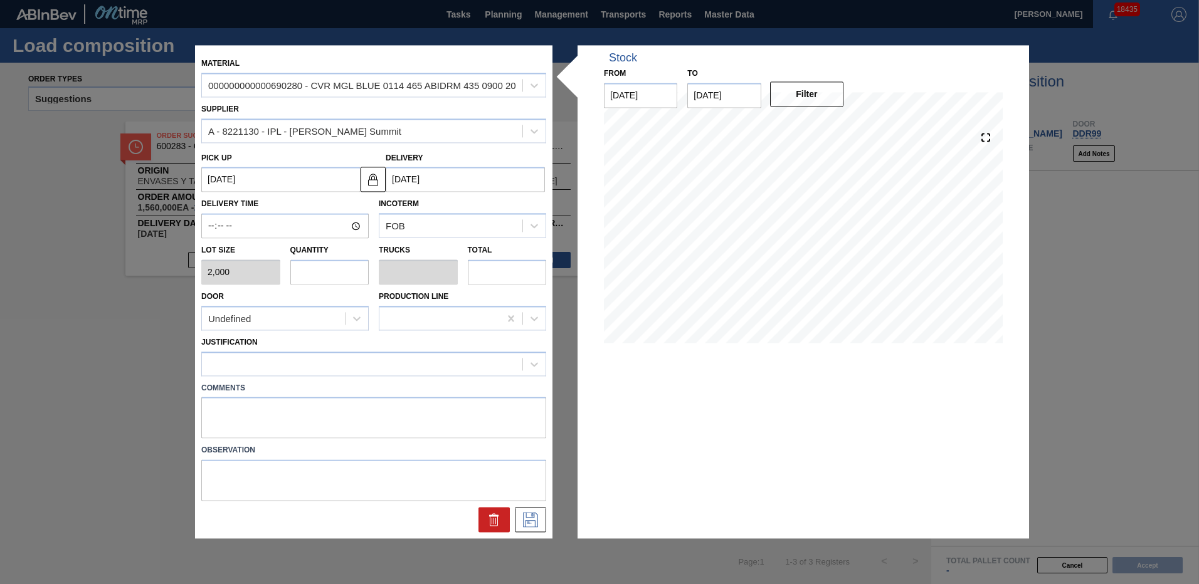
click at [301, 260] on input "text" at bounding box center [329, 272] width 79 height 25
type input "6"
type input "0.214"
type input "12,000"
type input "6"
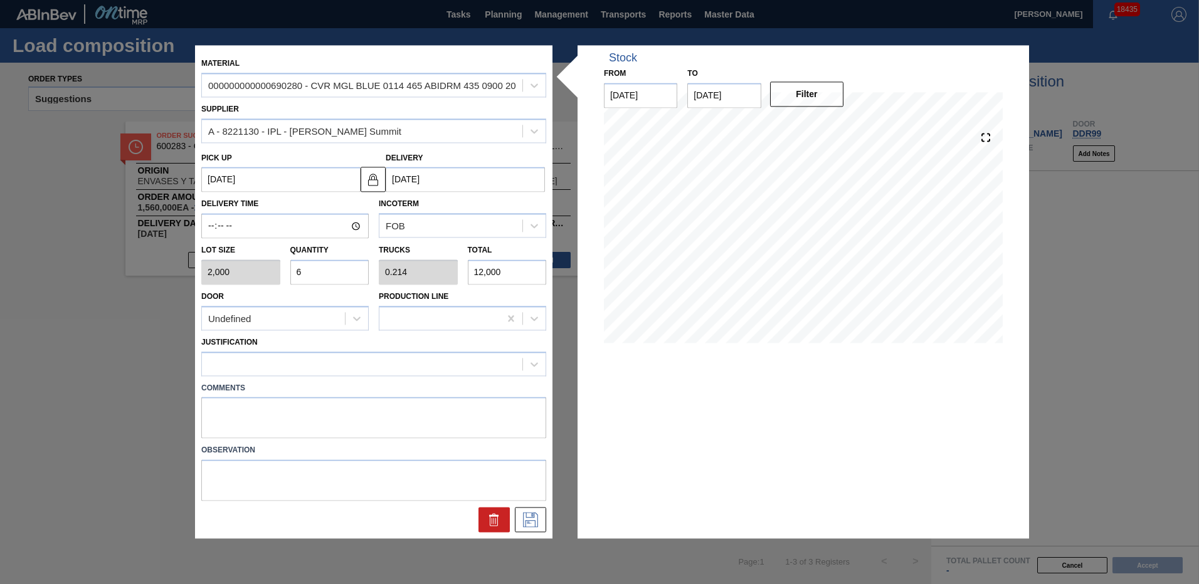
click at [329, 303] on div "Door Undefined" at bounding box center [284, 309] width 167 height 43
drag, startPoint x: 332, startPoint y: 312, endPoint x: 329, endPoint y: 322, distance: 9.9
click at [332, 314] on div "Undefined" at bounding box center [273, 319] width 143 height 18
click at [303, 376] on div "DDR99" at bounding box center [284, 372] width 167 height 23
click at [533, 520] on icon at bounding box center [530, 520] width 20 height 15
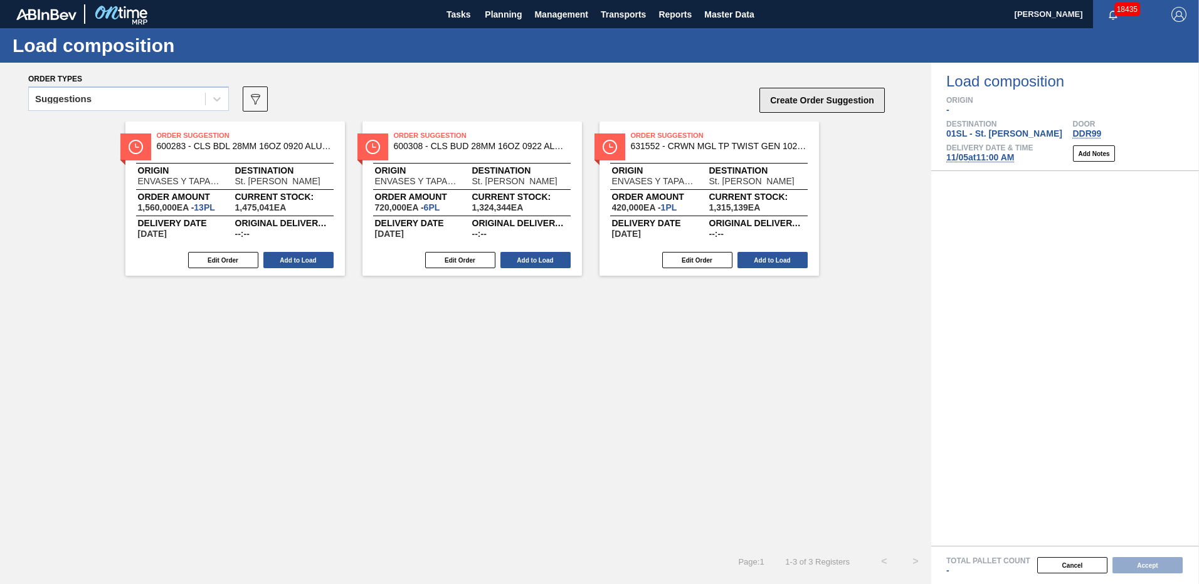
click at [816, 94] on button "Create Order Suggestion" at bounding box center [821, 100] width 125 height 25
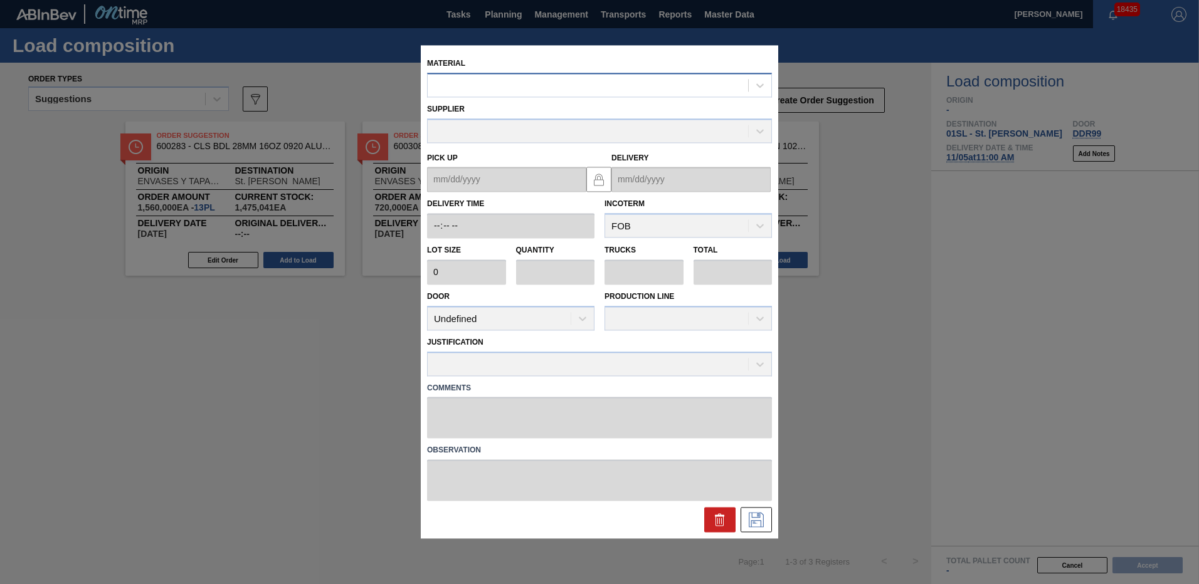
click at [509, 81] on div at bounding box center [588, 85] width 320 height 18
type input "690436"
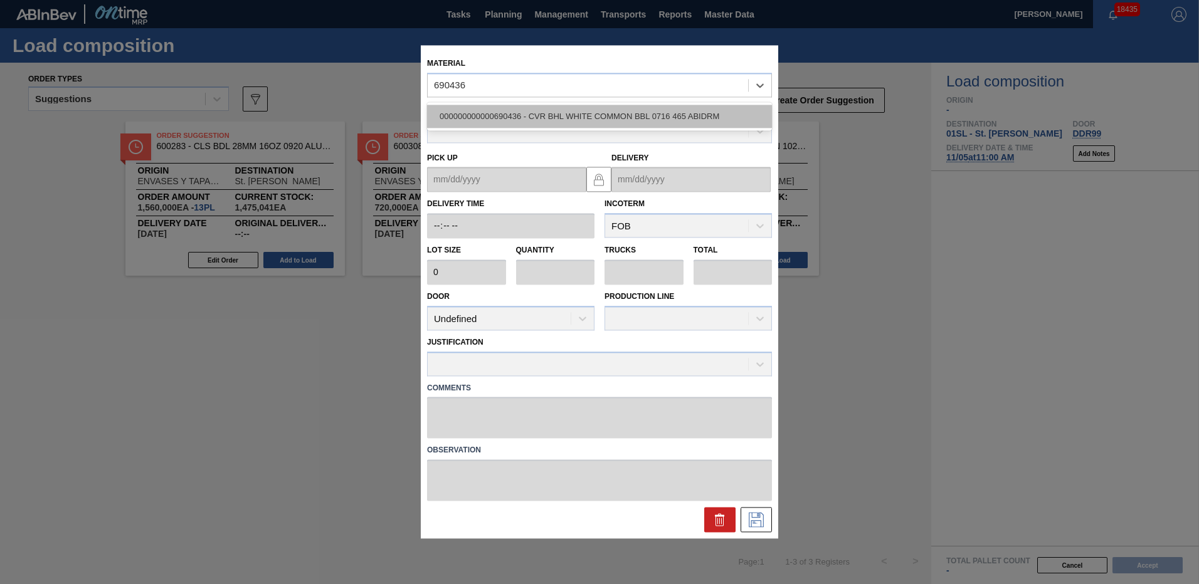
click at [545, 110] on div "000000000000690436 - CVR BHL WHITE COMMON BBL 0716 465 ABIDRM" at bounding box center [599, 116] width 345 height 23
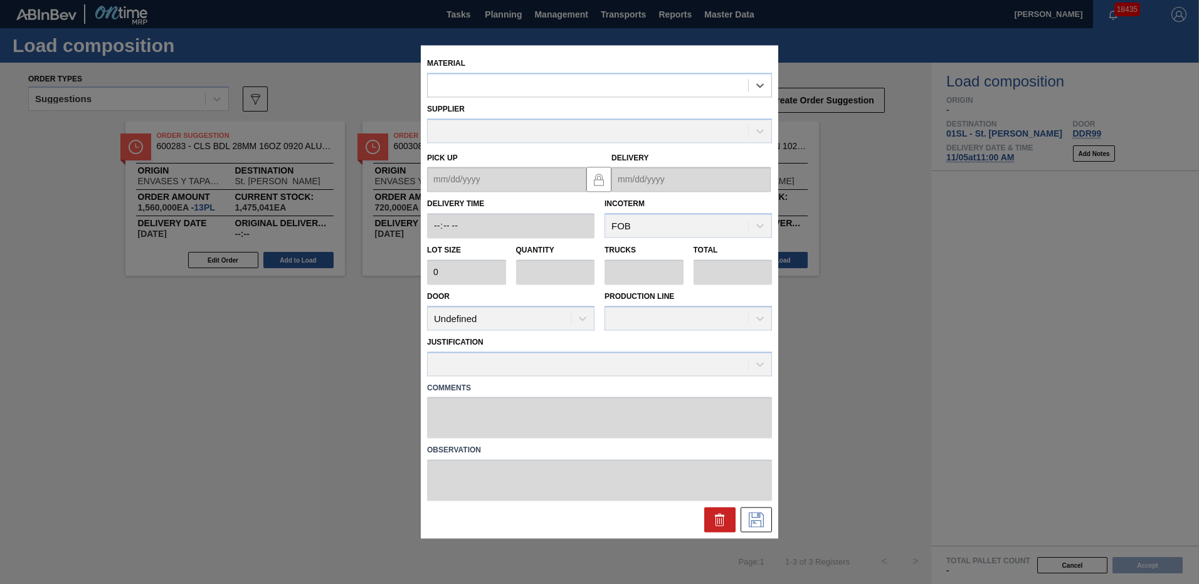
type input "2,000"
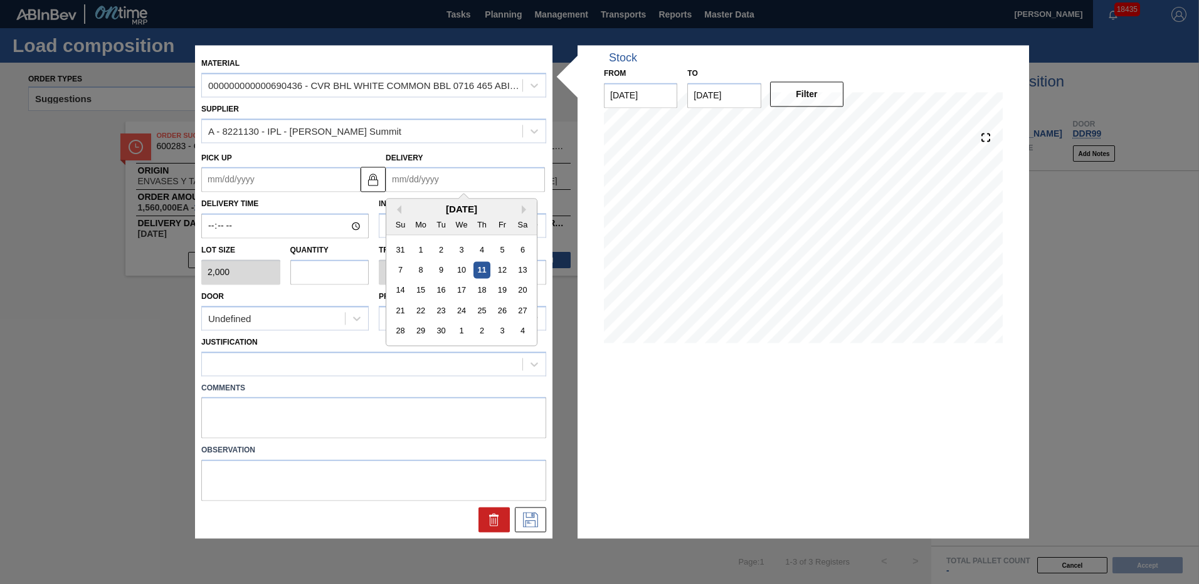
click at [468, 179] on input "Delivery" at bounding box center [465, 179] width 159 height 25
click at [527, 211] on button "Next Month" at bounding box center [526, 210] width 9 height 9
click at [462, 272] on div "5" at bounding box center [461, 270] width 17 height 17
type up "[DATE]"
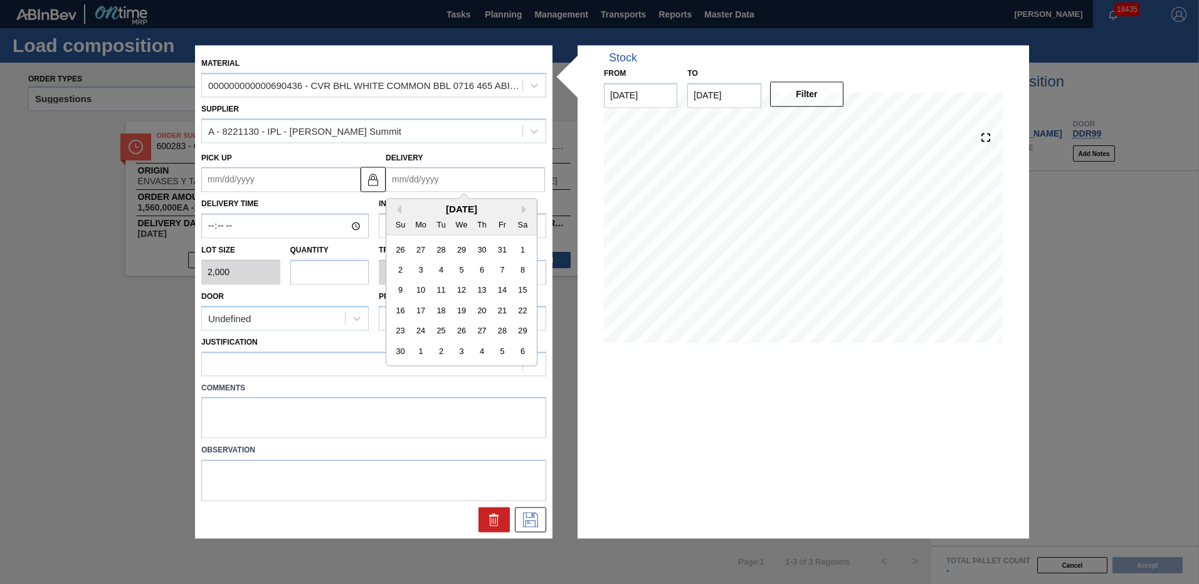
type input "[DATE]"
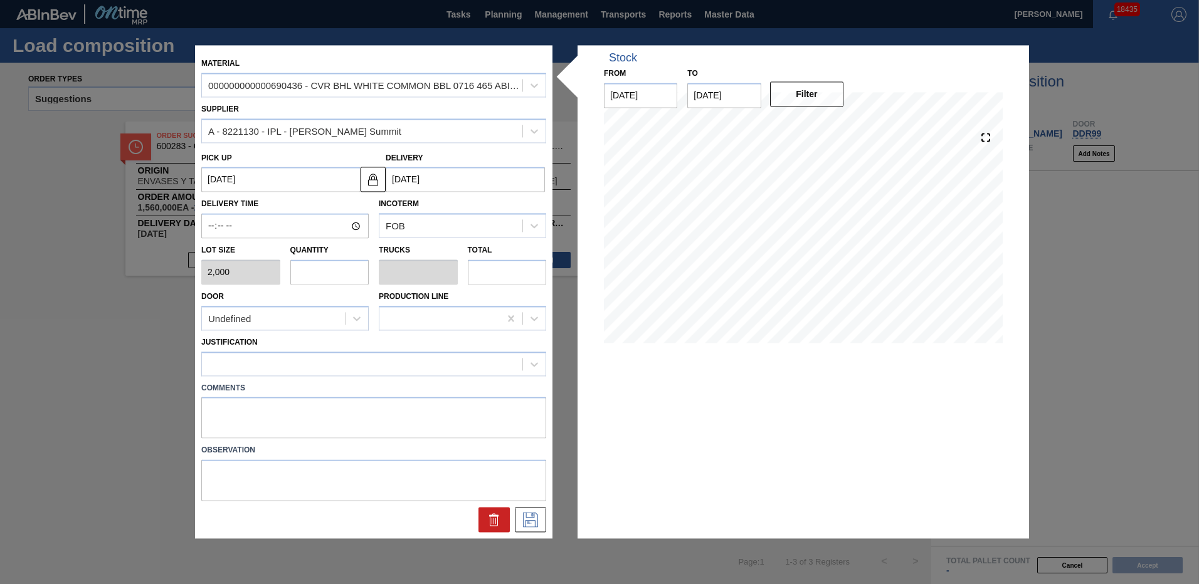
click at [313, 269] on input "text" at bounding box center [329, 272] width 79 height 25
type input "1"
type input "0.036"
type input "2,000"
type input "10"
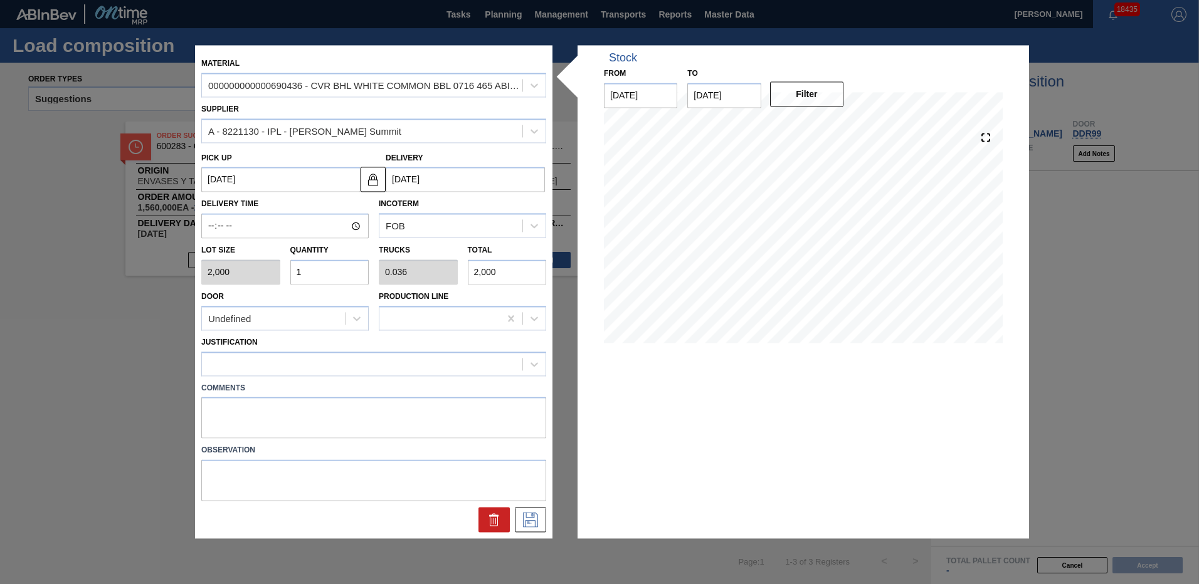
type input "0.357"
type input "20,000"
type input "10"
click at [357, 317] on icon at bounding box center [356, 318] width 13 height 13
click at [297, 370] on div "DDR99" at bounding box center [284, 372] width 167 height 23
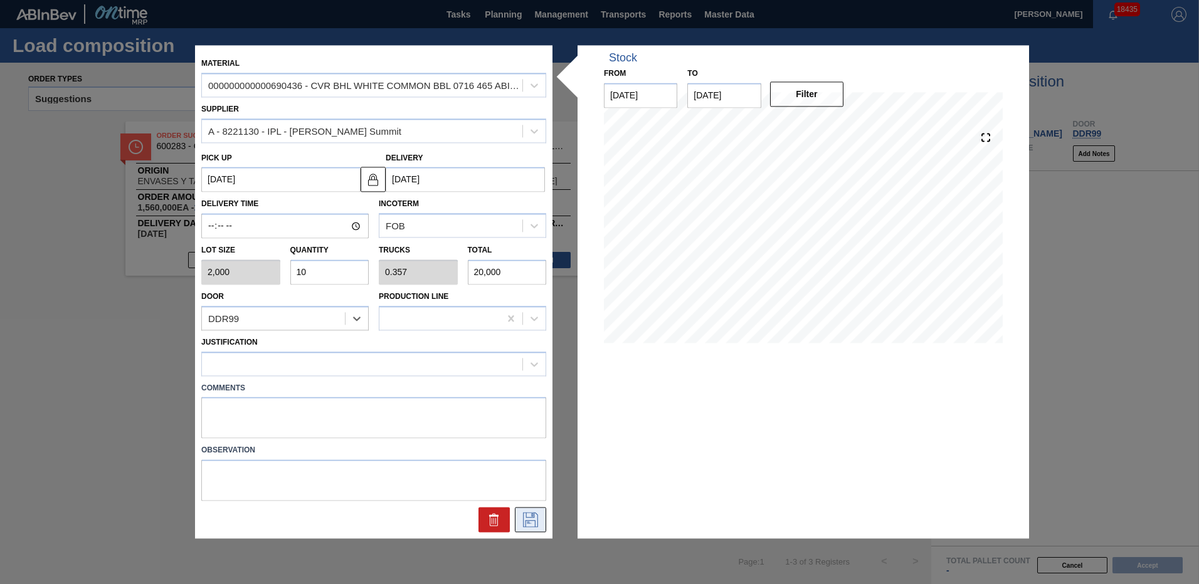
click at [535, 522] on icon at bounding box center [530, 520] width 15 height 15
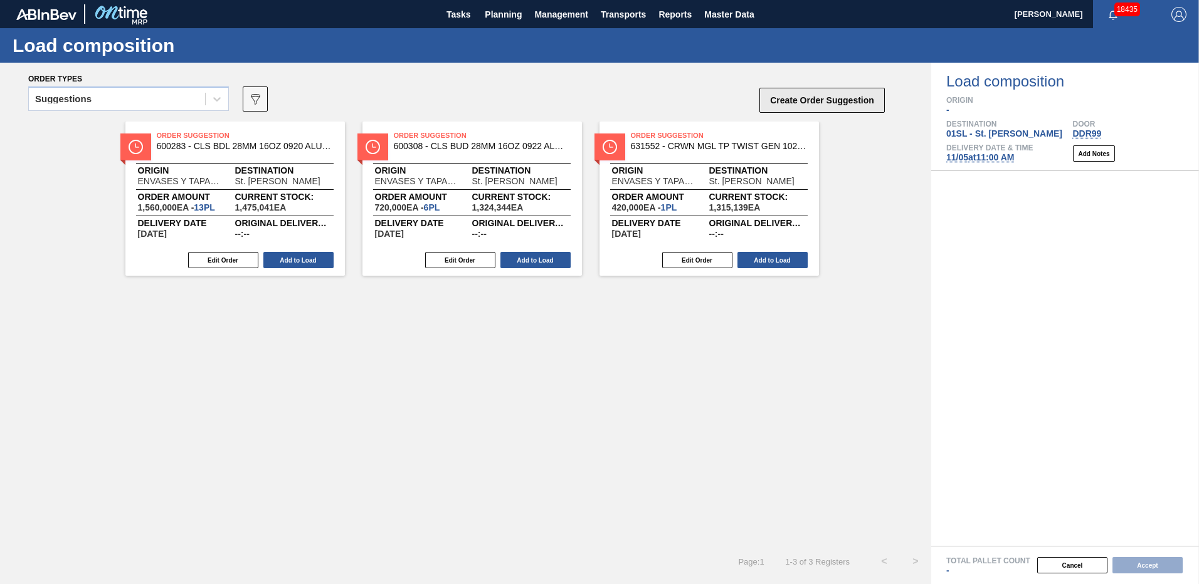
click at [847, 97] on button "Create Order Suggestion" at bounding box center [821, 100] width 125 height 25
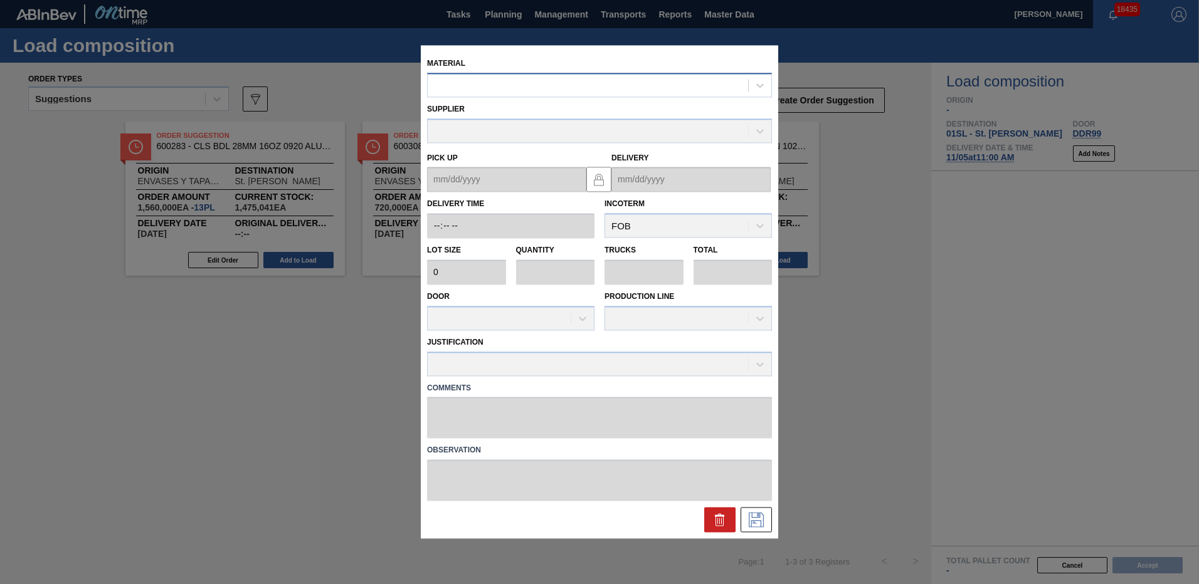
click at [515, 80] on div at bounding box center [588, 85] width 320 height 18
type input "690578"
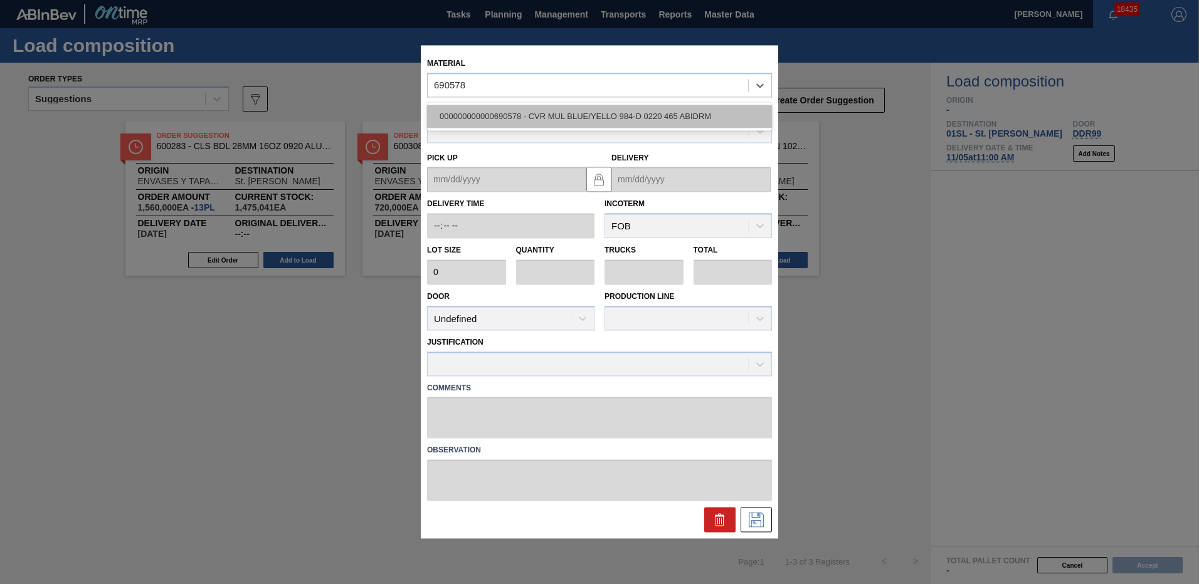
click at [555, 111] on div "000000000000690578 - CVR MUL BLUE/YELLO 984-D 0220 465 ABIDRM" at bounding box center [599, 116] width 345 height 23
type input "2,000"
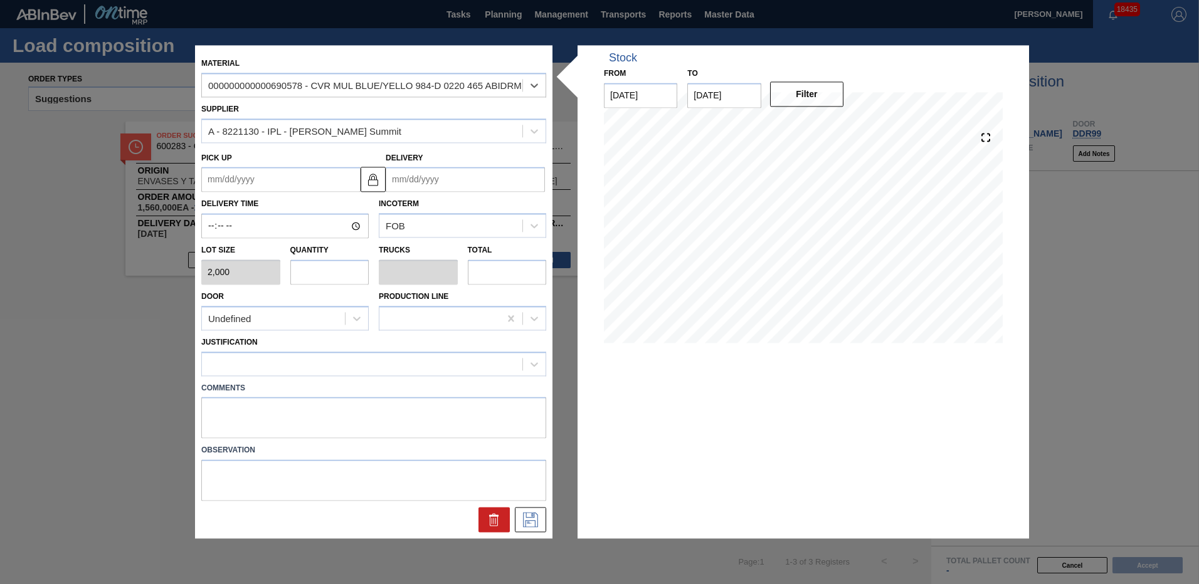
click at [447, 176] on input "Delivery" at bounding box center [465, 179] width 159 height 25
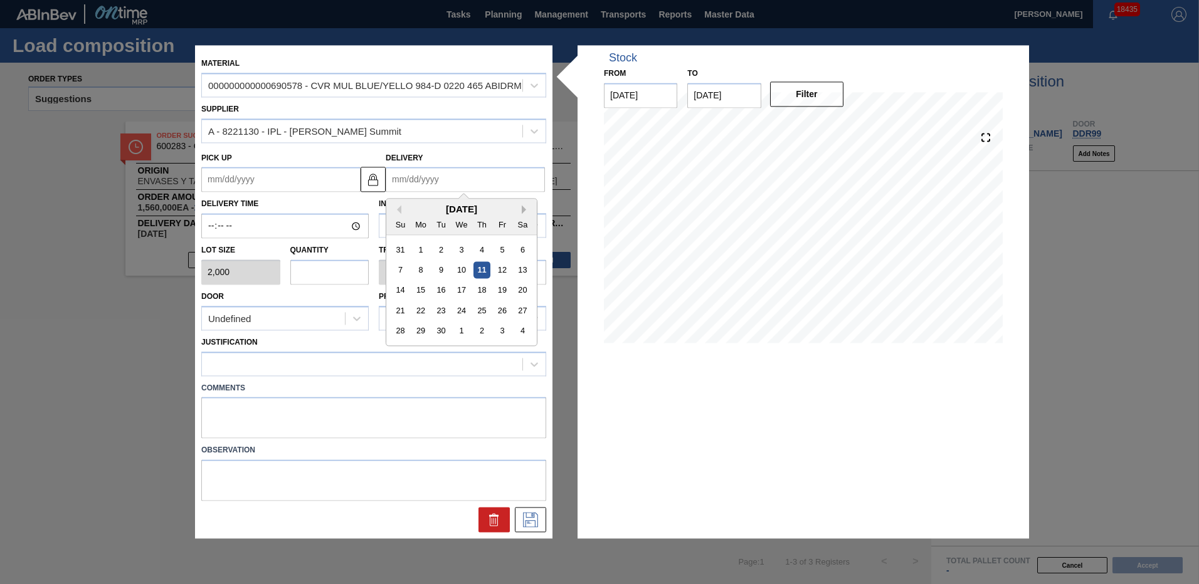
click at [525, 208] on button "Next Month" at bounding box center [526, 210] width 9 height 9
click at [465, 271] on div "5" at bounding box center [461, 270] width 17 height 17
type up "[DATE]"
type input "[DATE]"
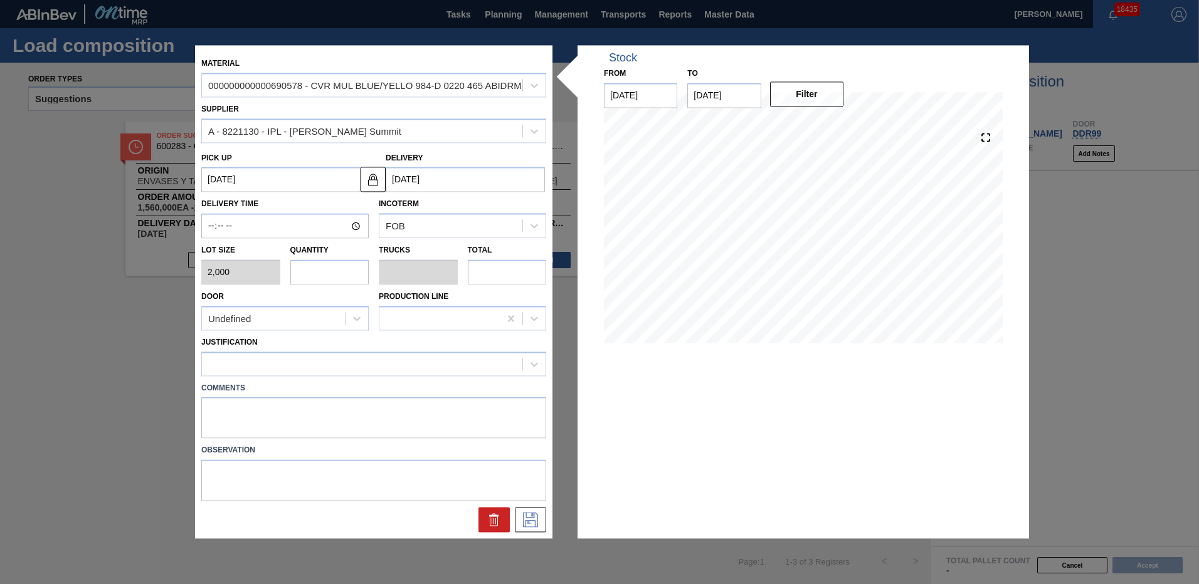
click at [344, 273] on input "text" at bounding box center [329, 272] width 79 height 25
type input "2"
type input "0.04"
type input "4,000"
type input "22"
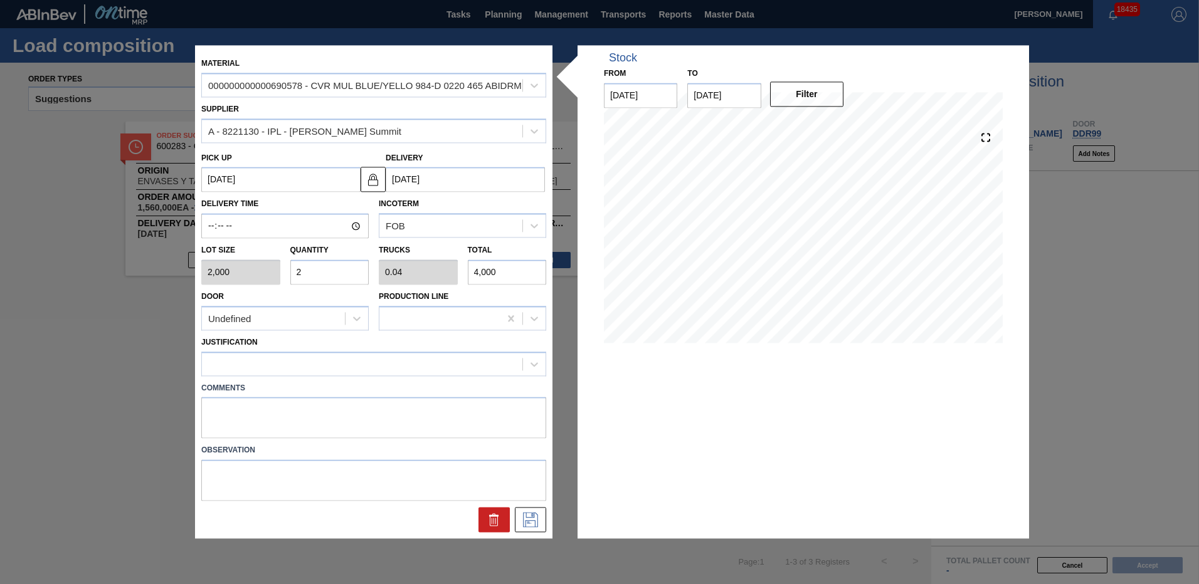
type input "0.44"
type input "44,000"
type input "22"
click at [358, 317] on icon at bounding box center [356, 318] width 13 height 13
click at [308, 373] on div "DDR99" at bounding box center [284, 372] width 167 height 23
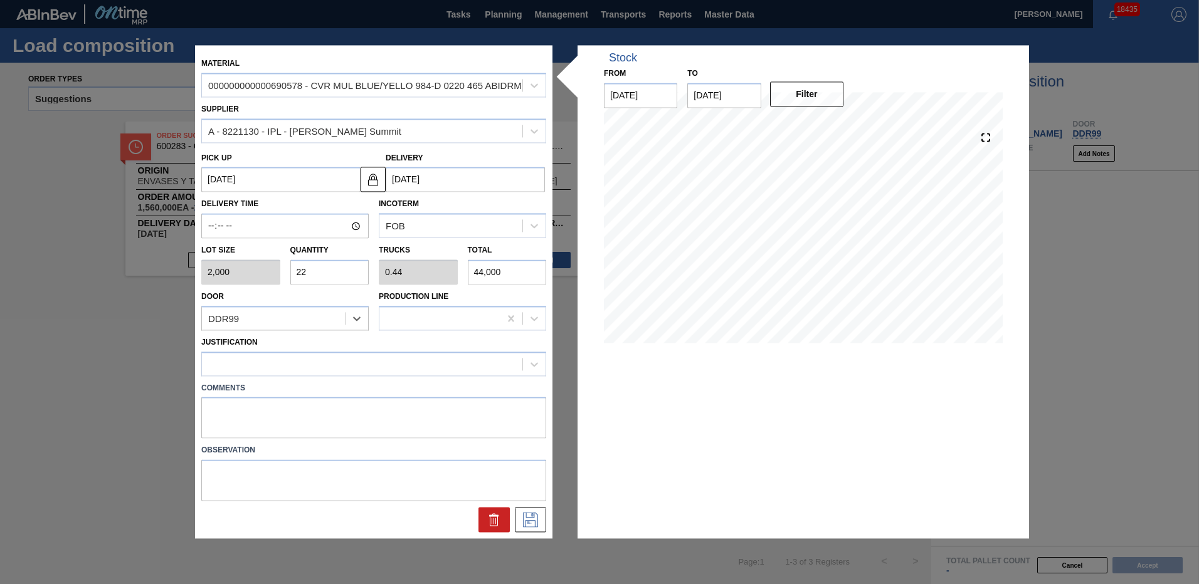
click at [537, 535] on div "Material 000000000000690578 - CVR MUL BLUE/YELLO 984-D 0220 465 ABIDRM Supplier…" at bounding box center [373, 291] width 357 height 493
click at [535, 522] on icon at bounding box center [530, 520] width 15 height 15
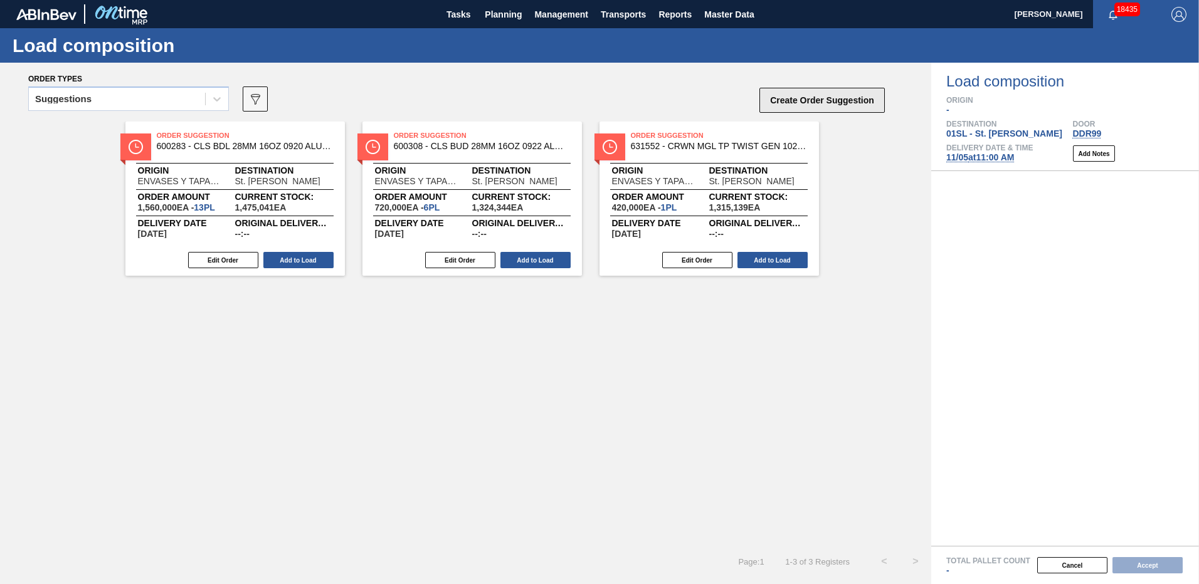
click at [862, 99] on button "Create Order Suggestion" at bounding box center [821, 100] width 125 height 25
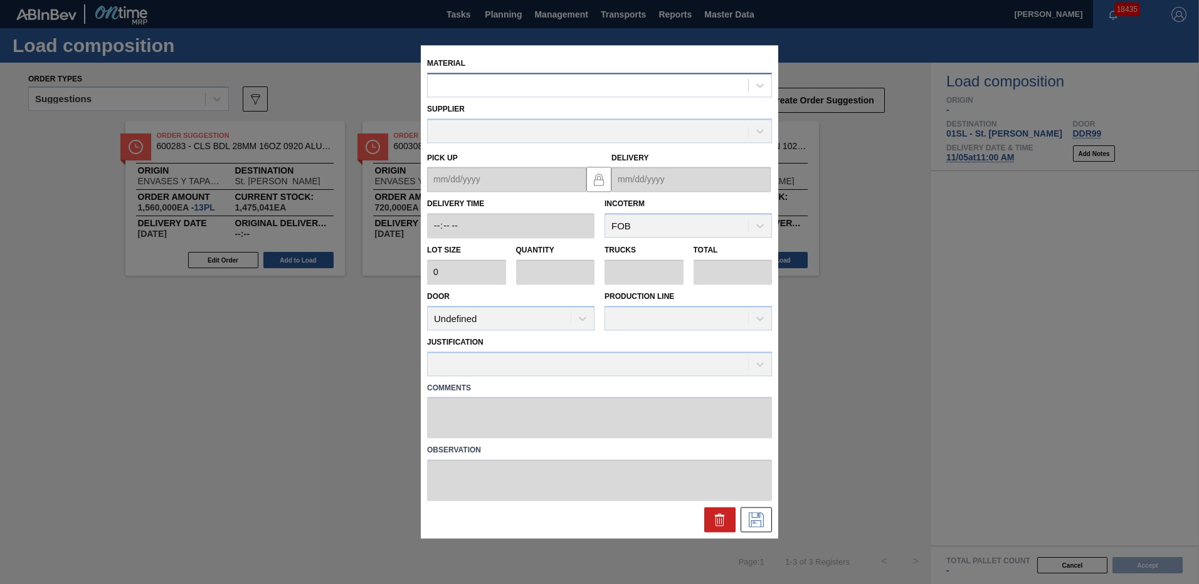
click at [588, 83] on div at bounding box center [588, 85] width 320 height 18
type input "690492"
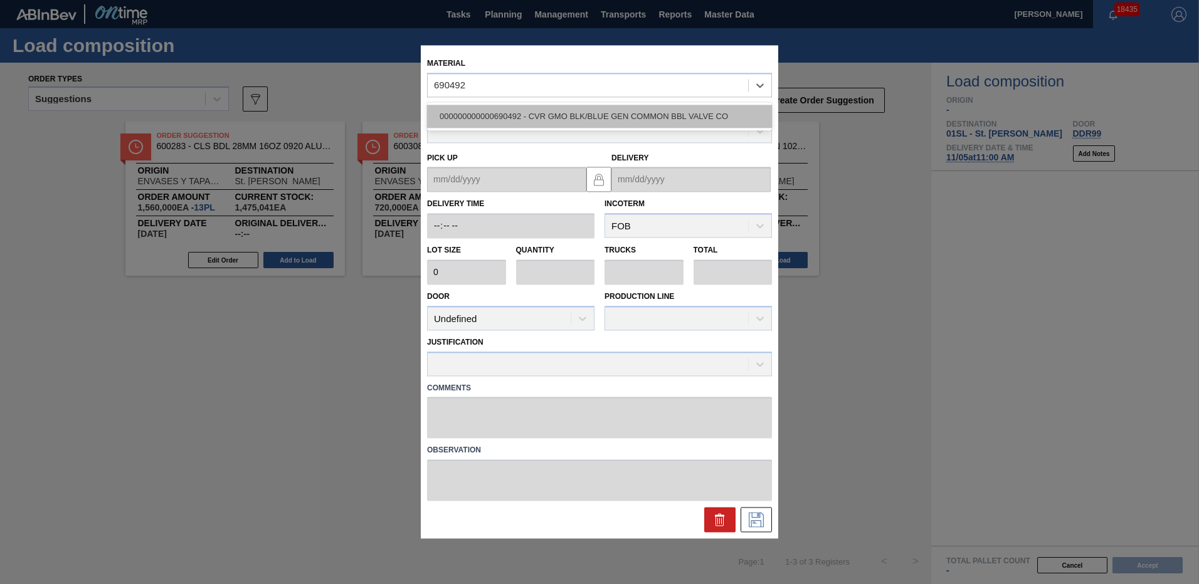
click at [575, 110] on div "000000000000690492 - CVR GMO BLK/BLUE GEN COMMON BBL VALVE CO" at bounding box center [599, 116] width 345 height 23
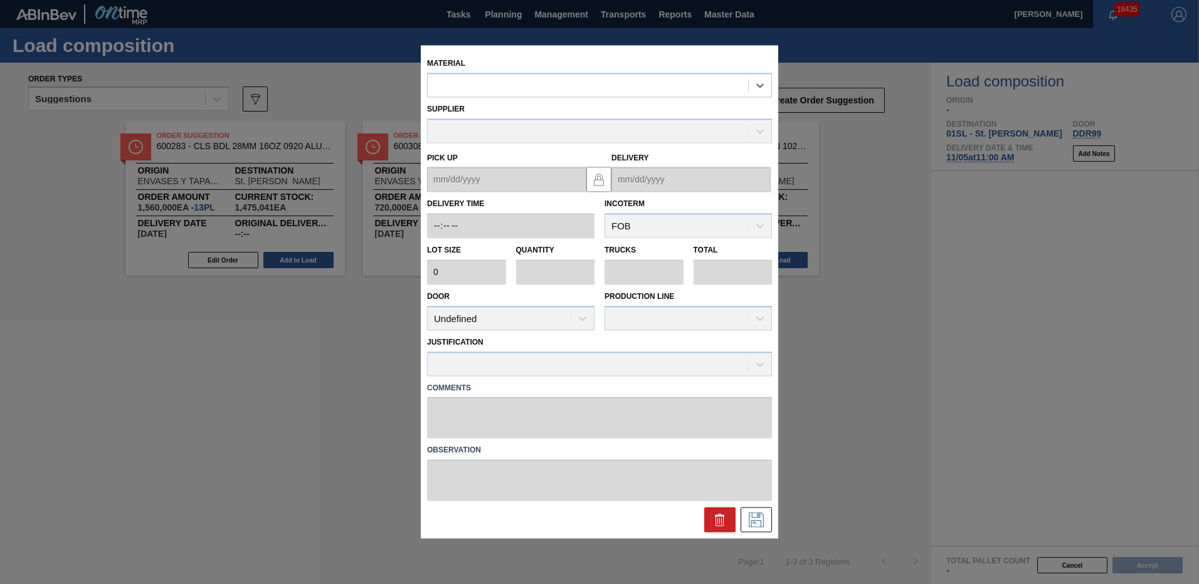
type input "2,000"
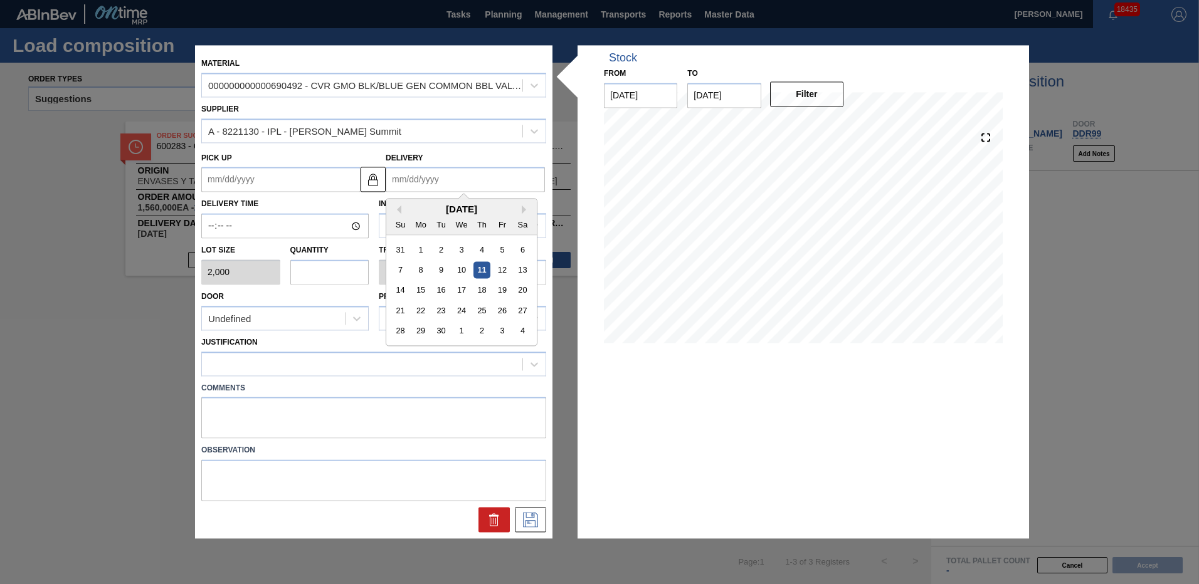
click at [456, 180] on input "Delivery" at bounding box center [465, 179] width 159 height 25
click at [525, 209] on button "Next Month" at bounding box center [526, 210] width 9 height 9
click at [464, 268] on div "5" at bounding box center [461, 270] width 17 height 17
type up "[DATE]"
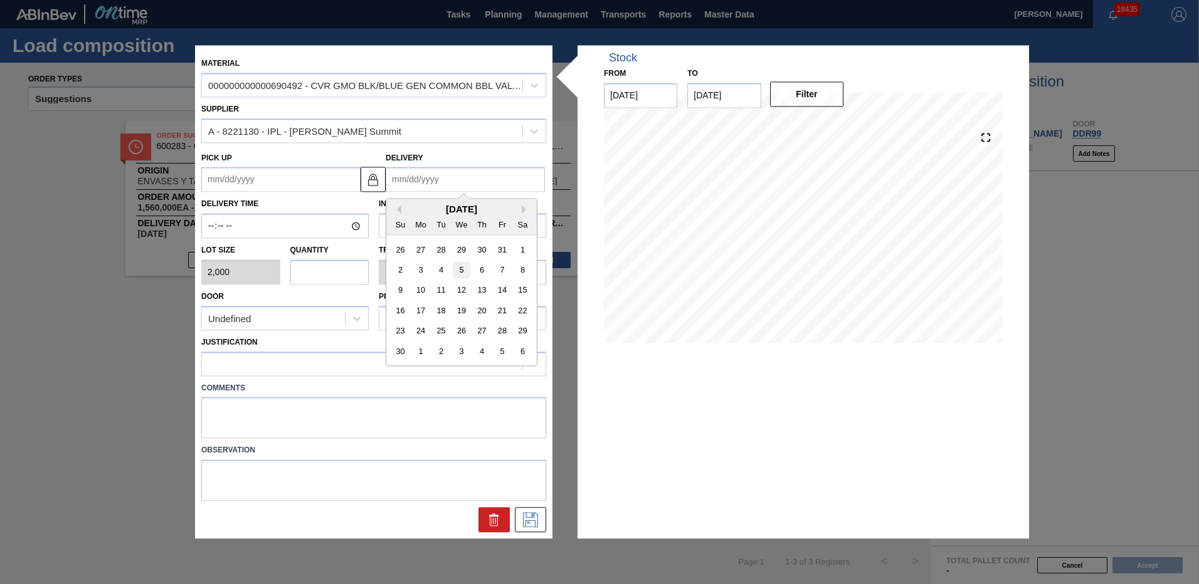
type input "[DATE]"
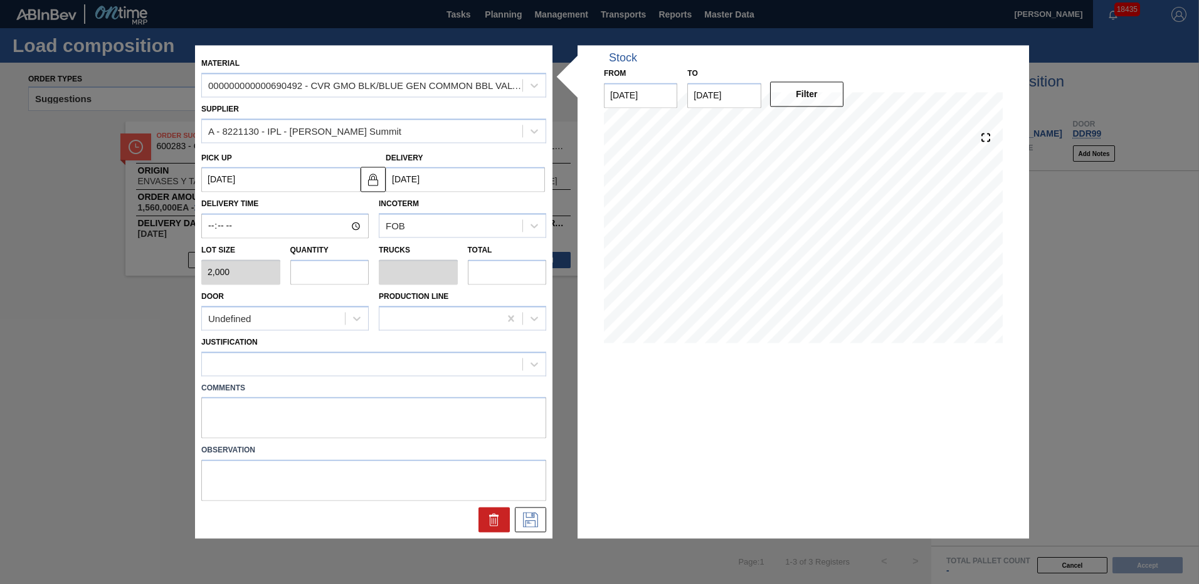
click at [366, 281] on input "text" at bounding box center [329, 272] width 79 height 25
type input "8"
type input "0.286"
type input "16,000"
type input "8"
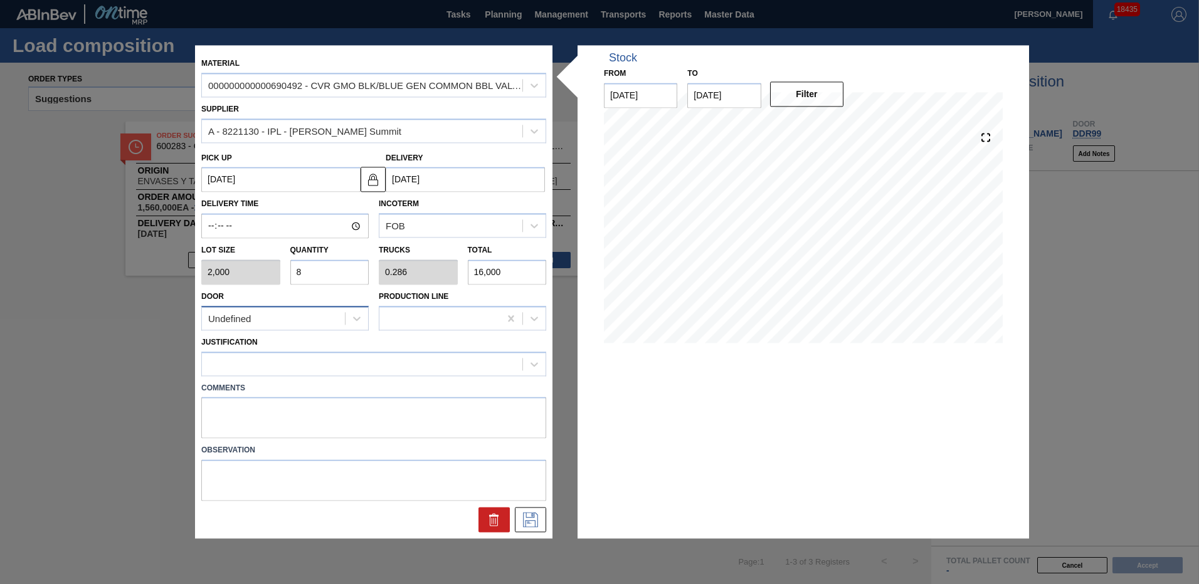
click at [342, 327] on div "Undefined" at bounding box center [273, 319] width 143 height 18
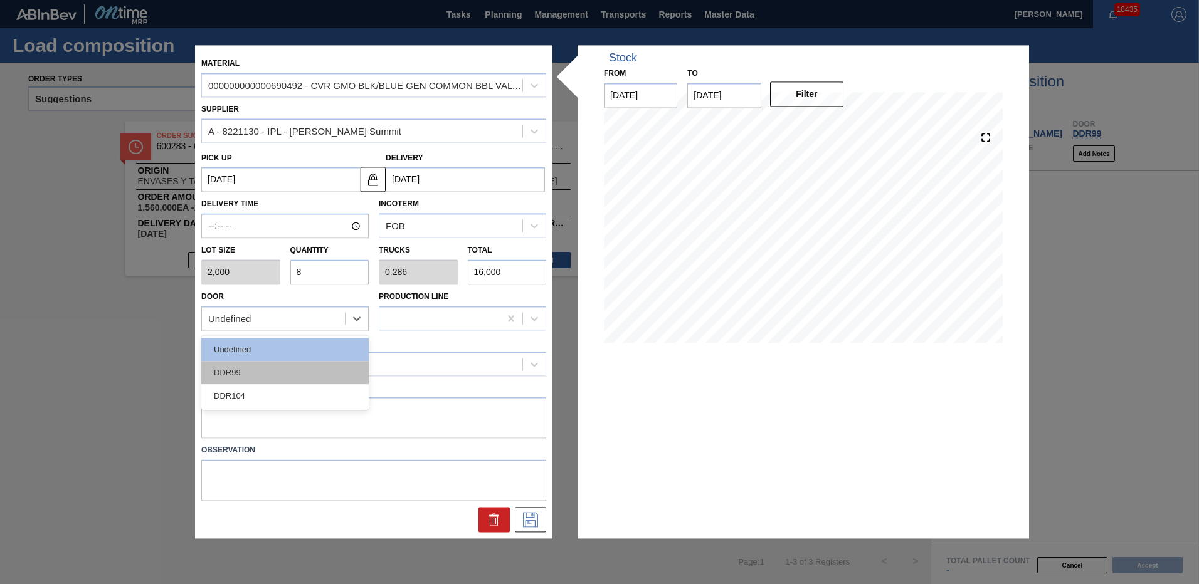
click at [303, 370] on div "DDR99" at bounding box center [284, 372] width 167 height 23
click at [525, 527] on icon at bounding box center [530, 520] width 20 height 15
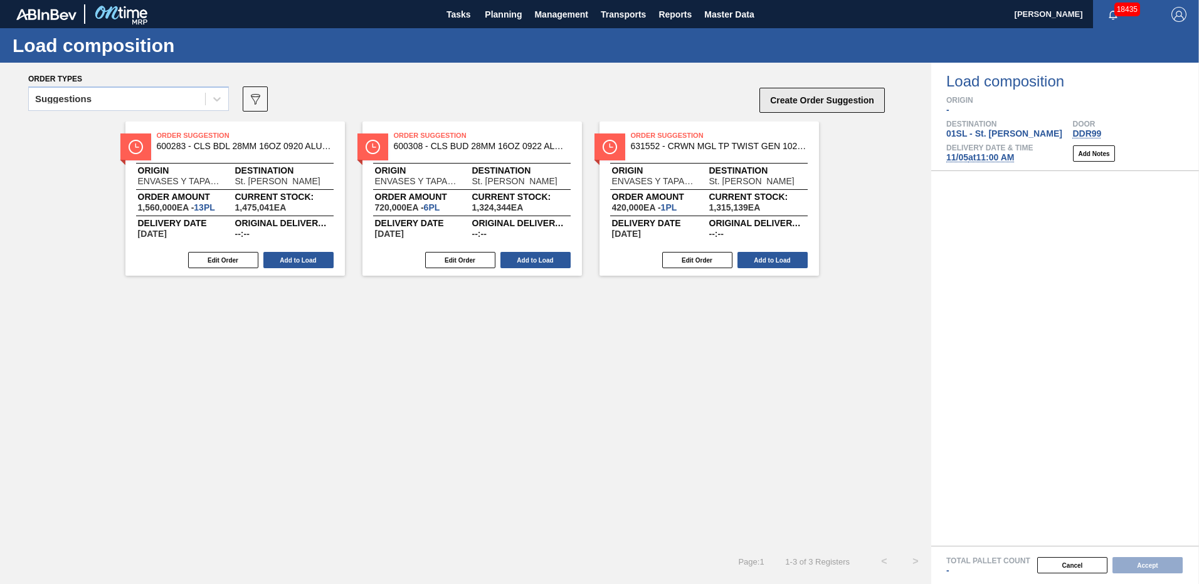
click at [841, 102] on button "Create Order Suggestion" at bounding box center [821, 100] width 125 height 25
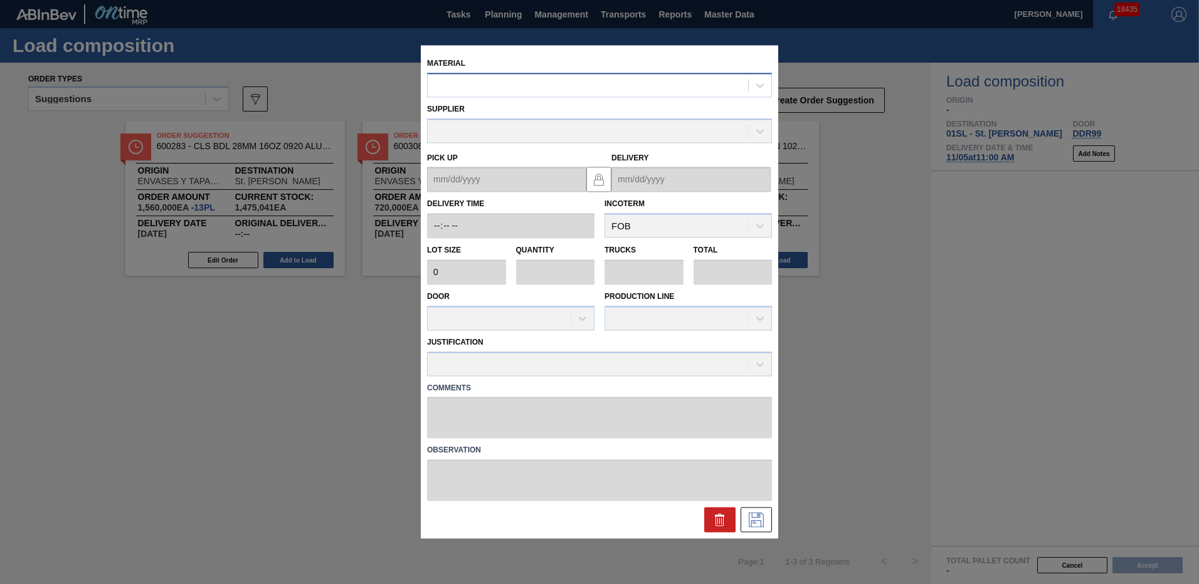
click at [521, 92] on div at bounding box center [588, 85] width 320 height 18
type input "890616"
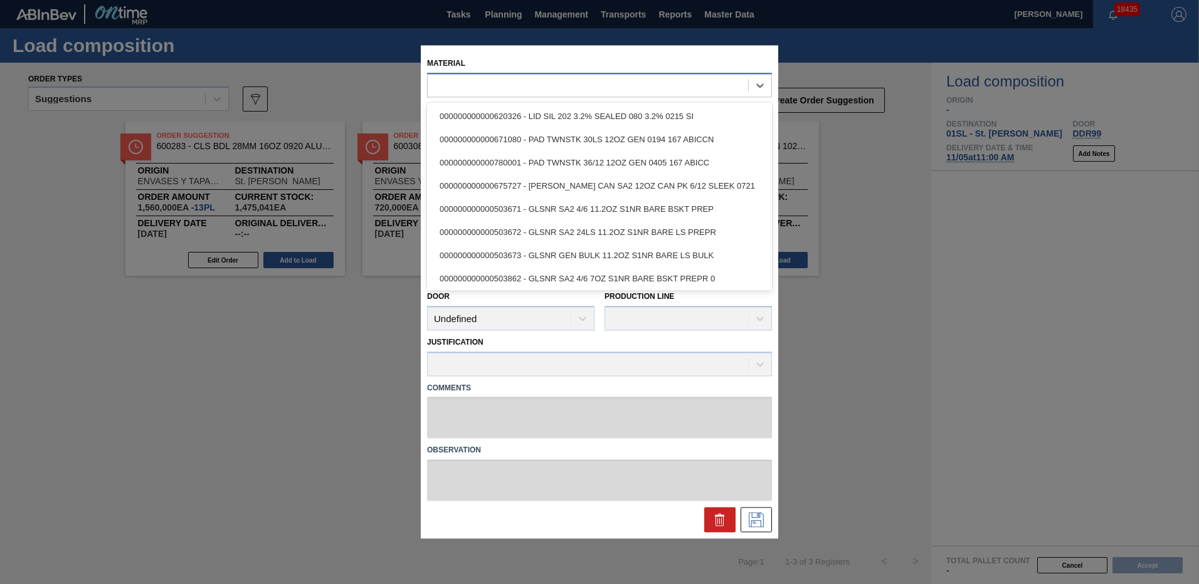
click at [520, 74] on div at bounding box center [599, 85] width 345 height 24
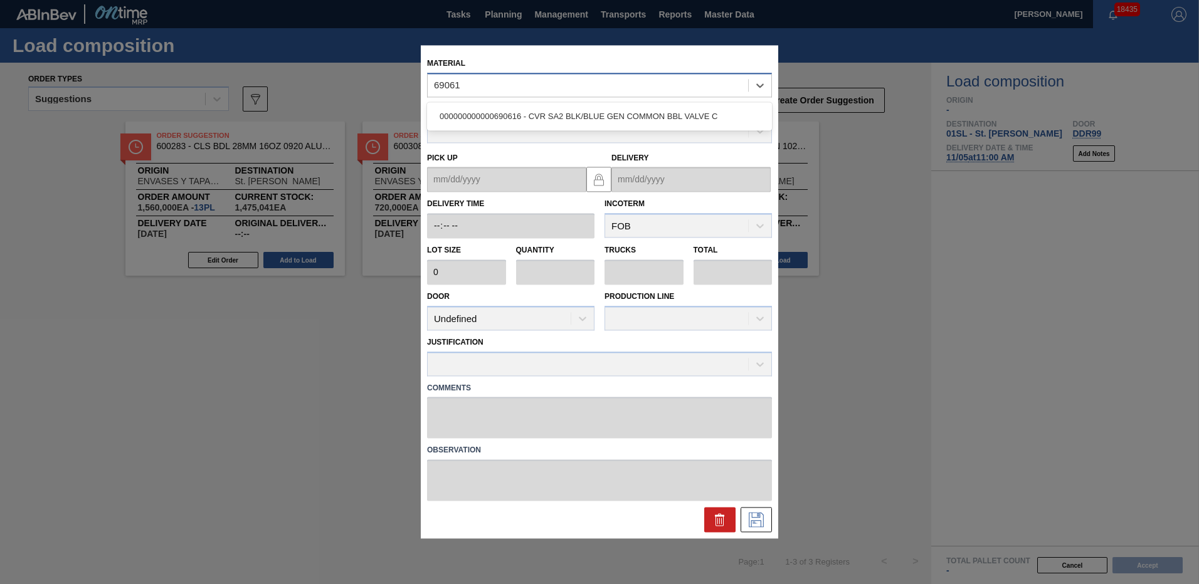
type input "690616"
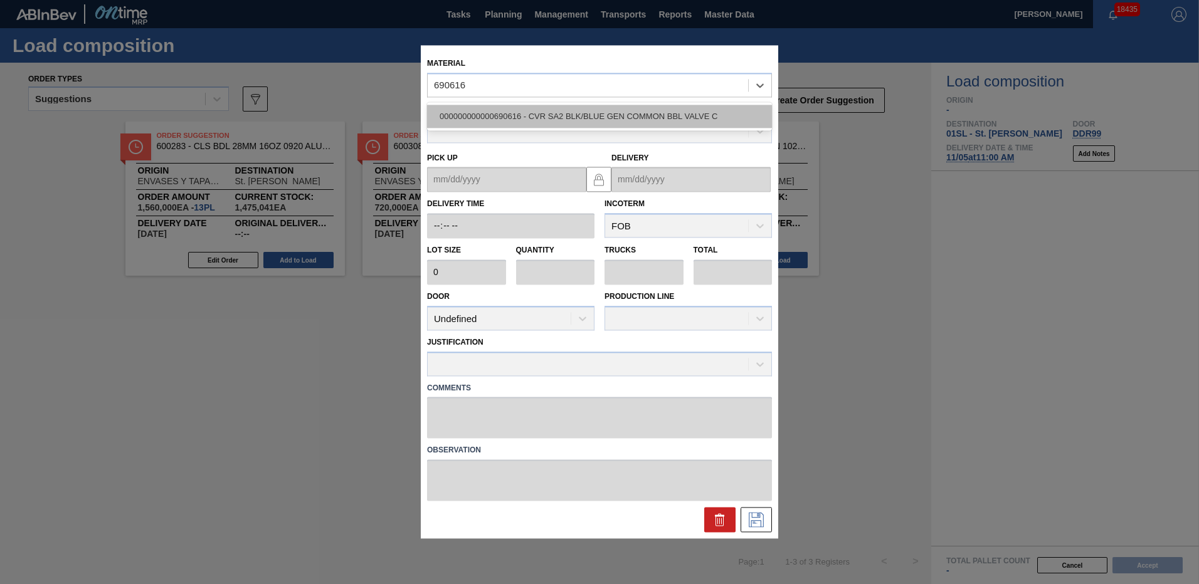
click at [535, 110] on div "000000000000690616 - CVR SA2 BLK/BLUE GEN COMMON BBL VALVE C" at bounding box center [599, 116] width 345 height 23
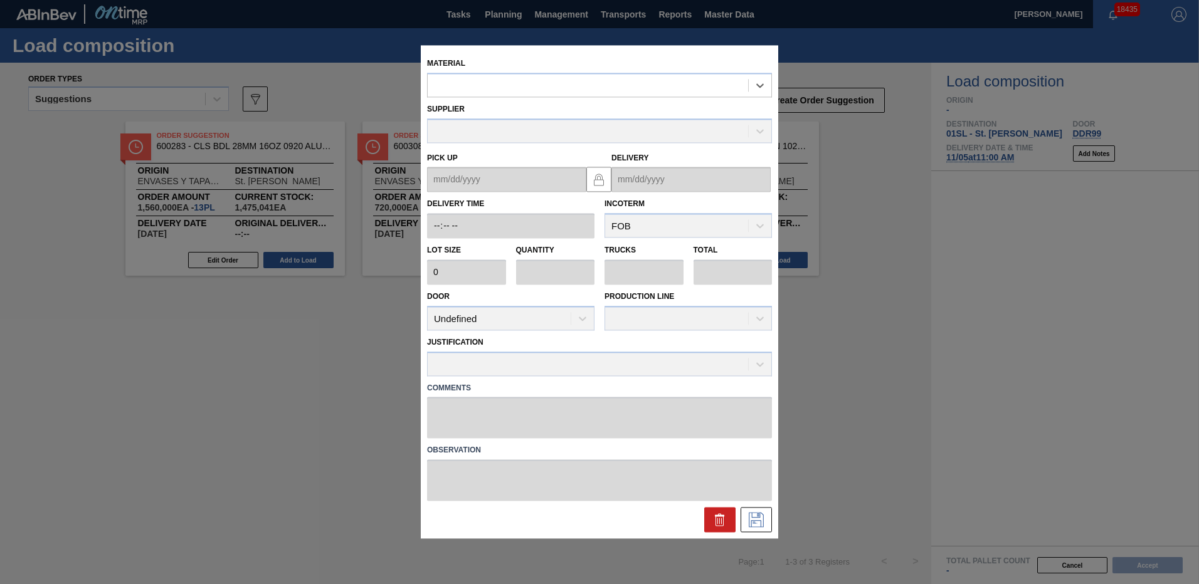
type input "2,000"
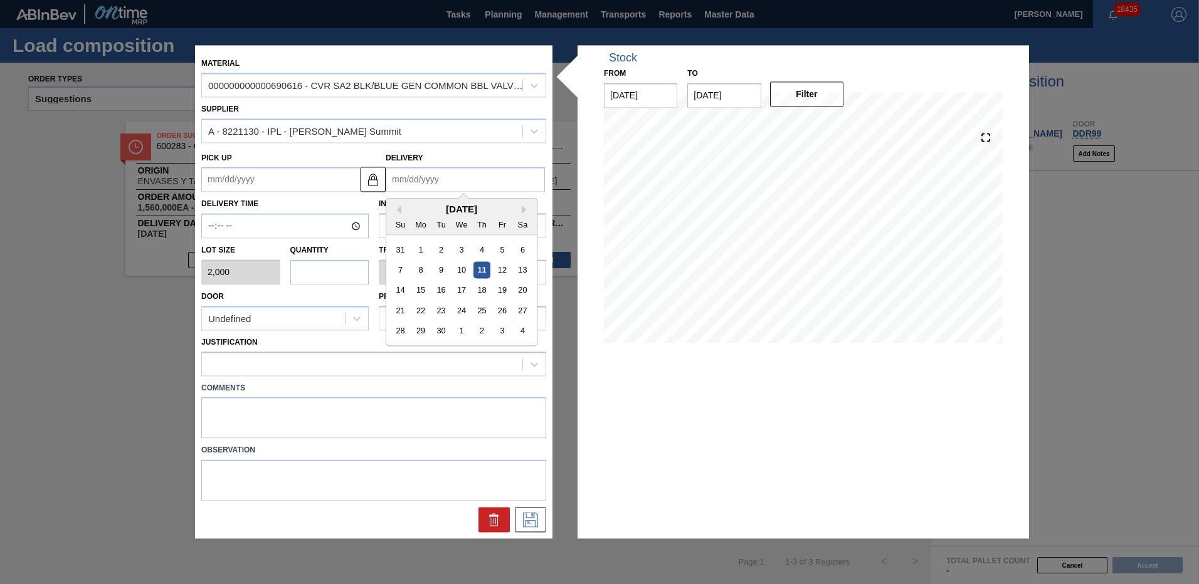
click at [442, 179] on input "Delivery" at bounding box center [465, 179] width 159 height 25
click at [522, 206] on button "Next Month" at bounding box center [526, 210] width 9 height 9
click at [461, 266] on div "5" at bounding box center [461, 270] width 17 height 17
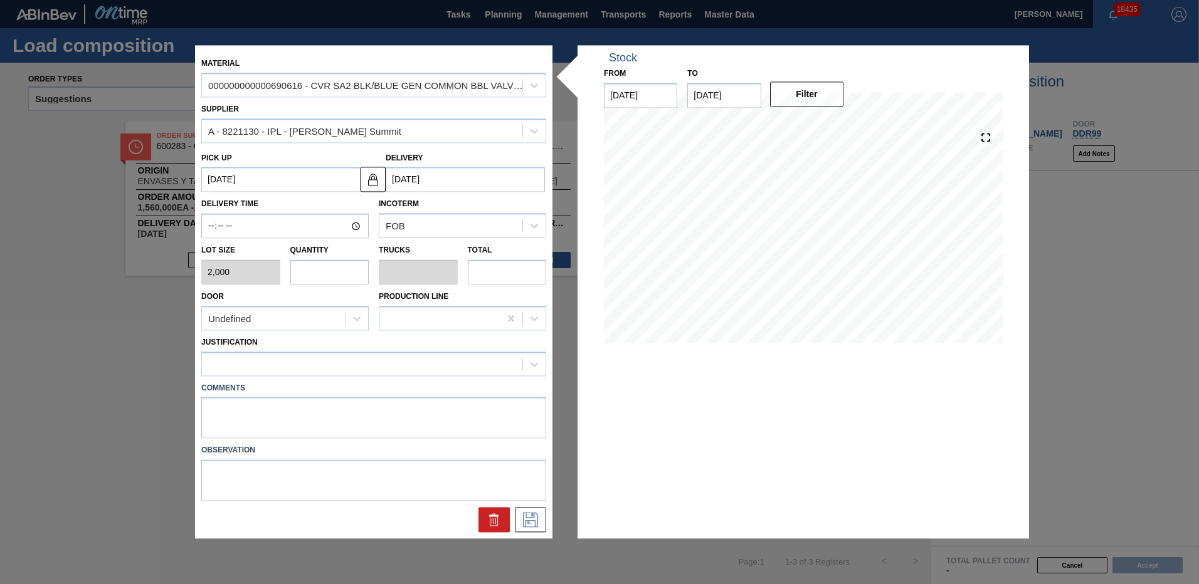
type up "[DATE]"
type input "[DATE]"
click at [346, 274] on input "text" at bounding box center [329, 272] width 79 height 25
type input "1"
type input "0.036"
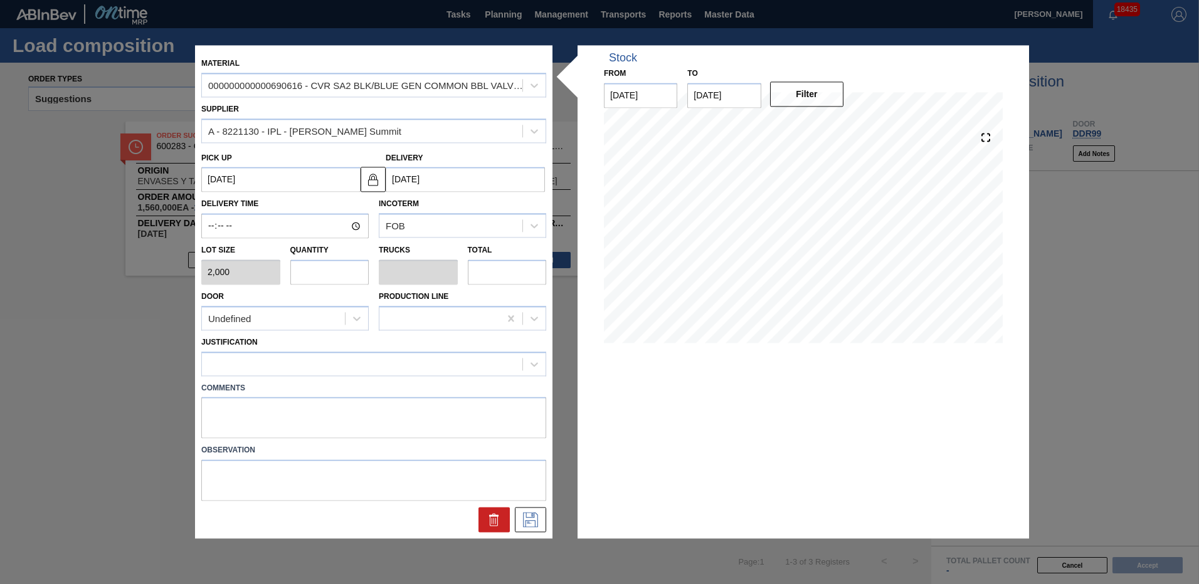
type input "2,000"
type input "11"
type input "0.393"
type input "22,000"
type input "11"
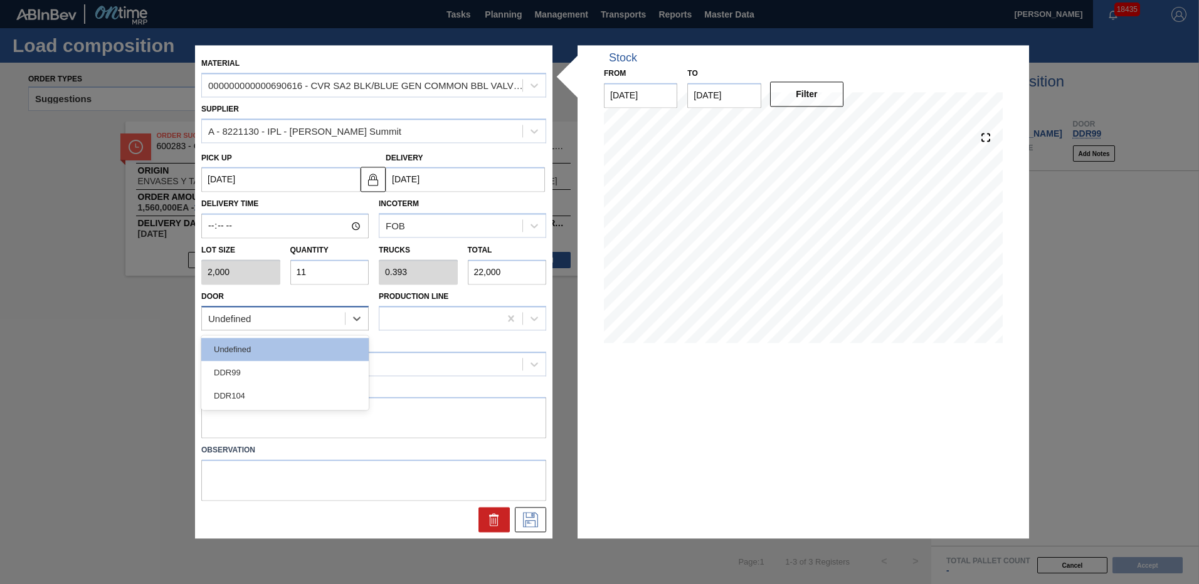
drag, startPoint x: 308, startPoint y: 313, endPoint x: 300, endPoint y: 347, distance: 34.4
click at [308, 314] on div "Undefined" at bounding box center [273, 319] width 143 height 18
click at [282, 381] on div "DDR99" at bounding box center [284, 372] width 167 height 23
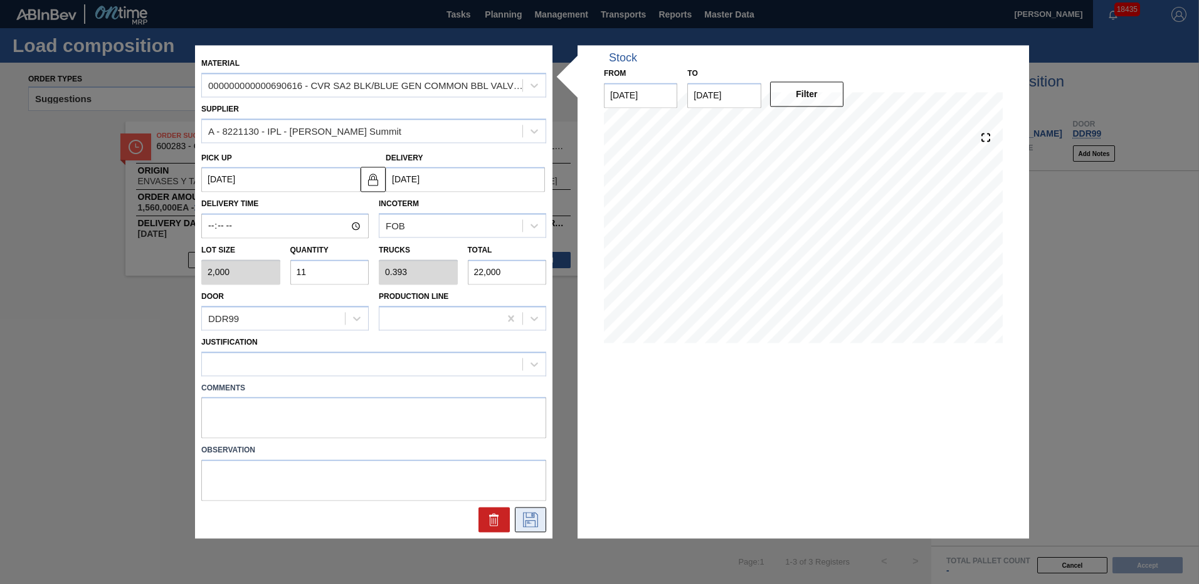
click at [520, 515] on button at bounding box center [530, 520] width 31 height 25
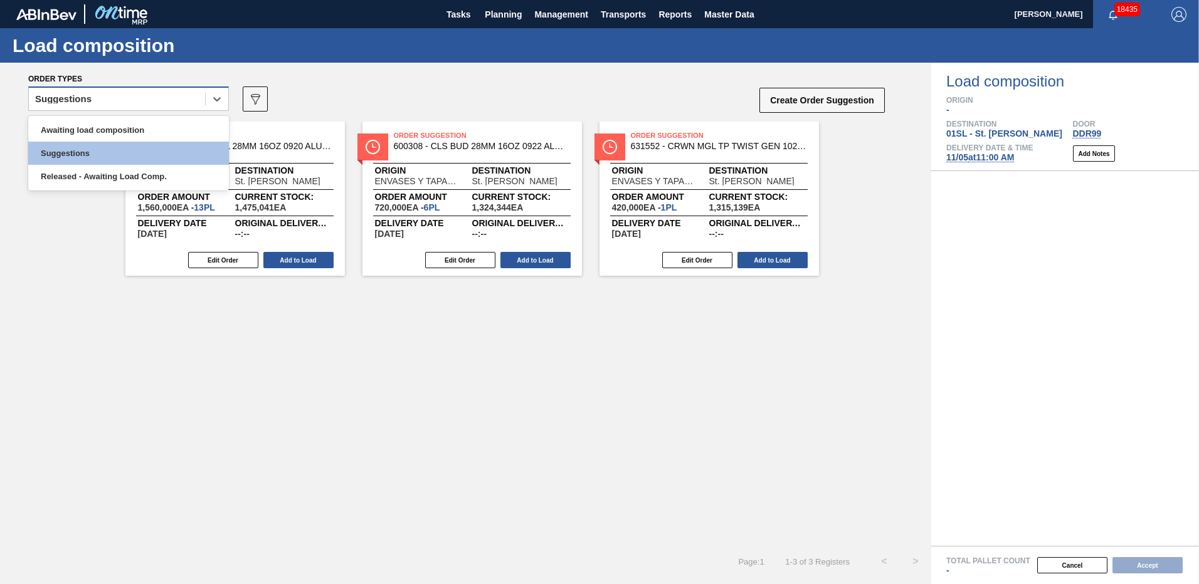
click at [190, 103] on div "Suggestions" at bounding box center [117, 99] width 176 height 18
click at [163, 130] on div "Awaiting load composition" at bounding box center [128, 129] width 201 height 23
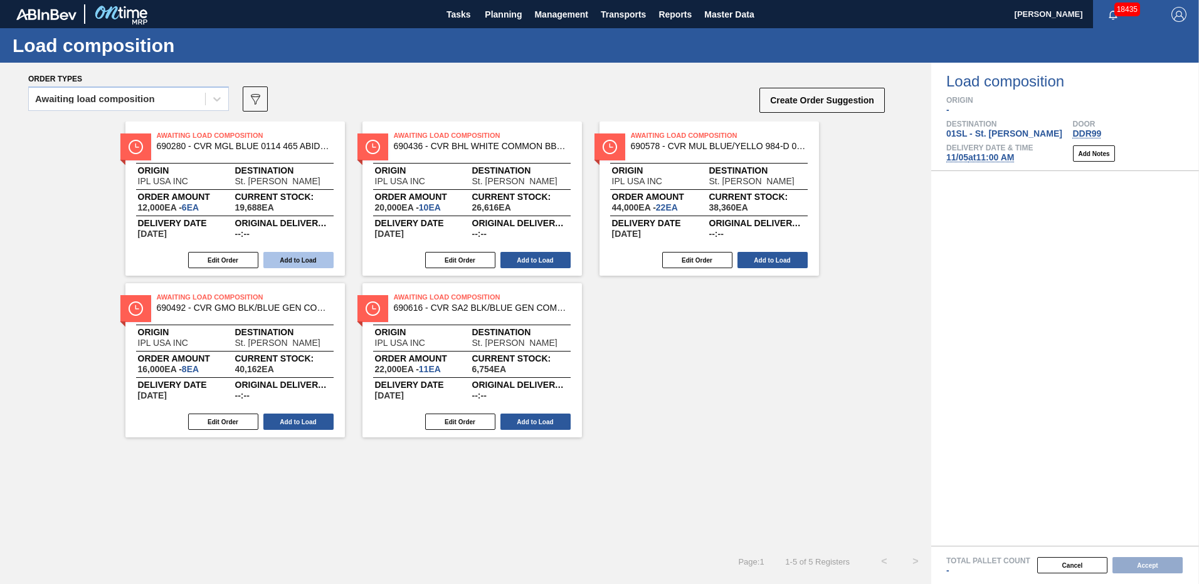
click at [308, 257] on button "Add to Load" at bounding box center [298, 260] width 70 height 16
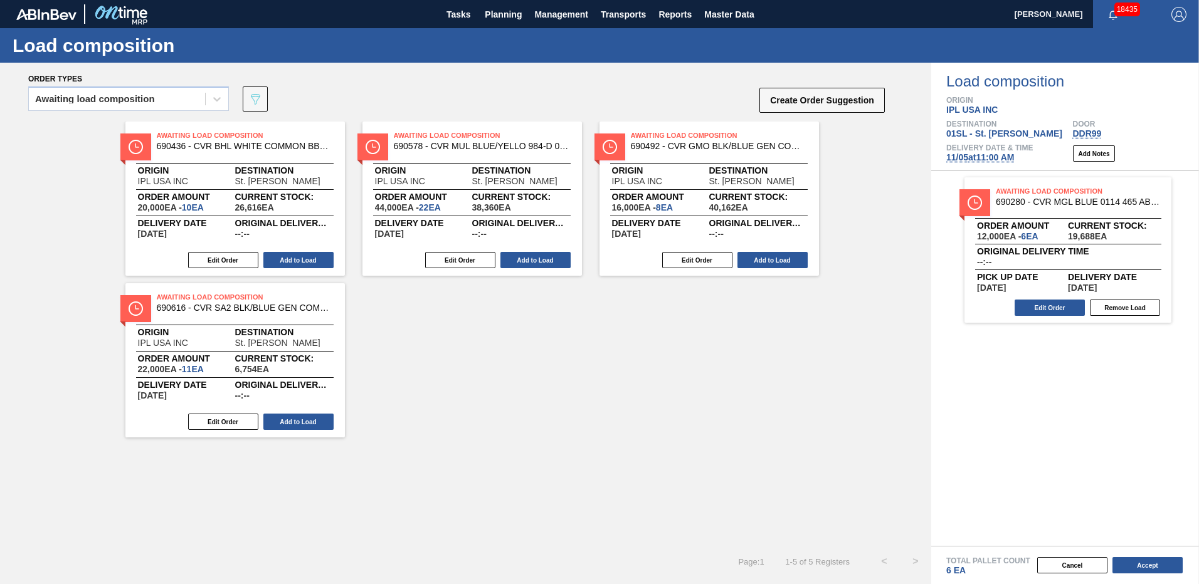
click at [308, 257] on button "Add to Load" at bounding box center [298, 260] width 70 height 16
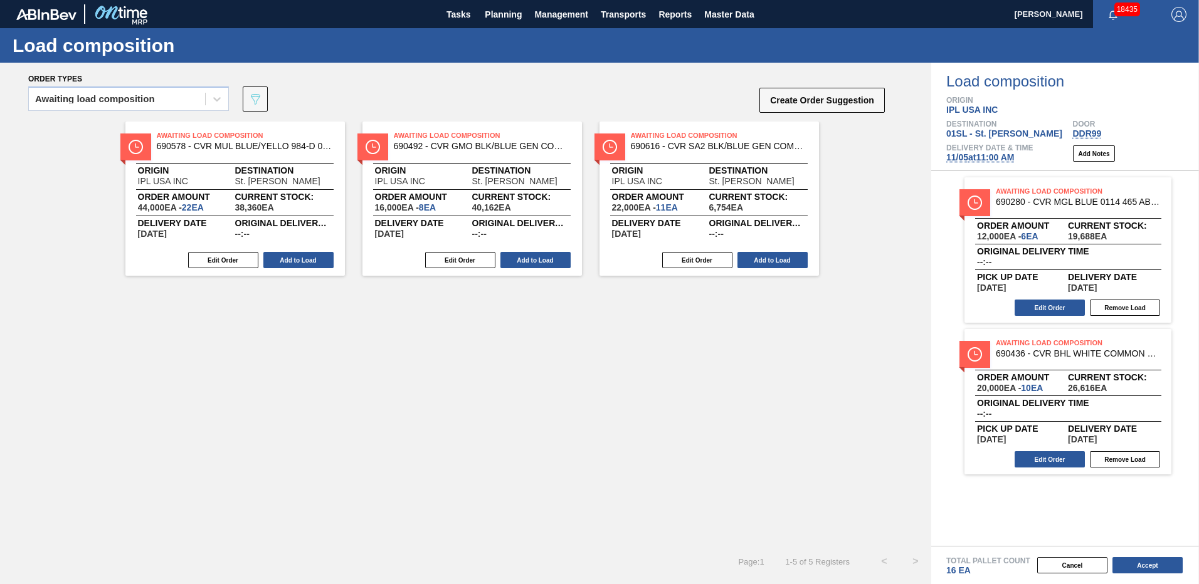
click at [308, 257] on button "Add to Load" at bounding box center [298, 260] width 70 height 16
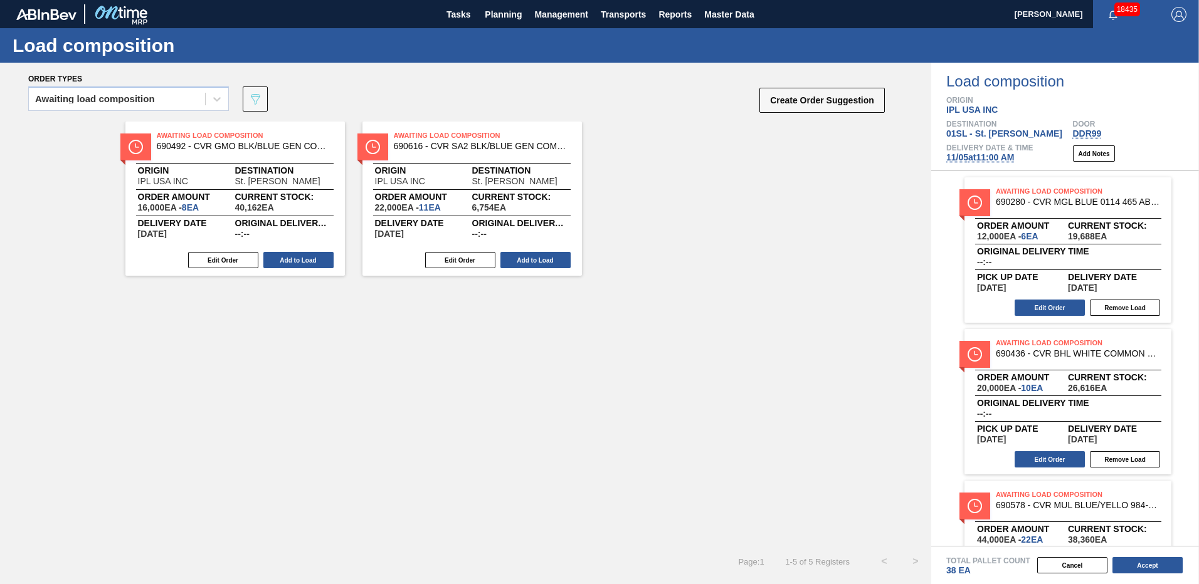
click at [308, 257] on button "Add to Load" at bounding box center [298, 260] width 70 height 16
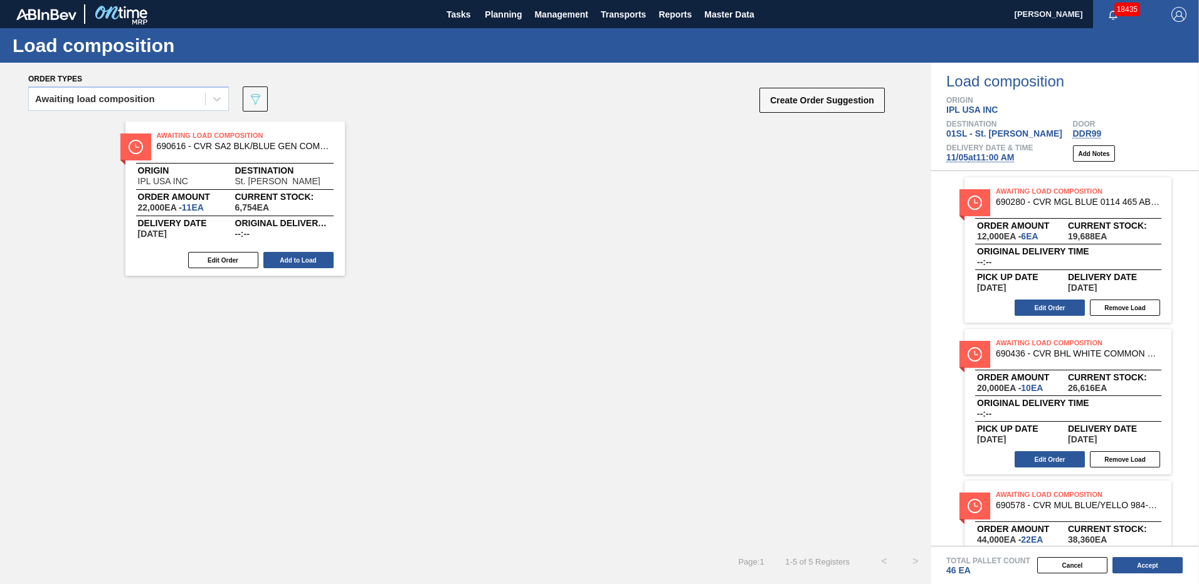
click at [308, 257] on button "Add to Load" at bounding box center [298, 260] width 70 height 16
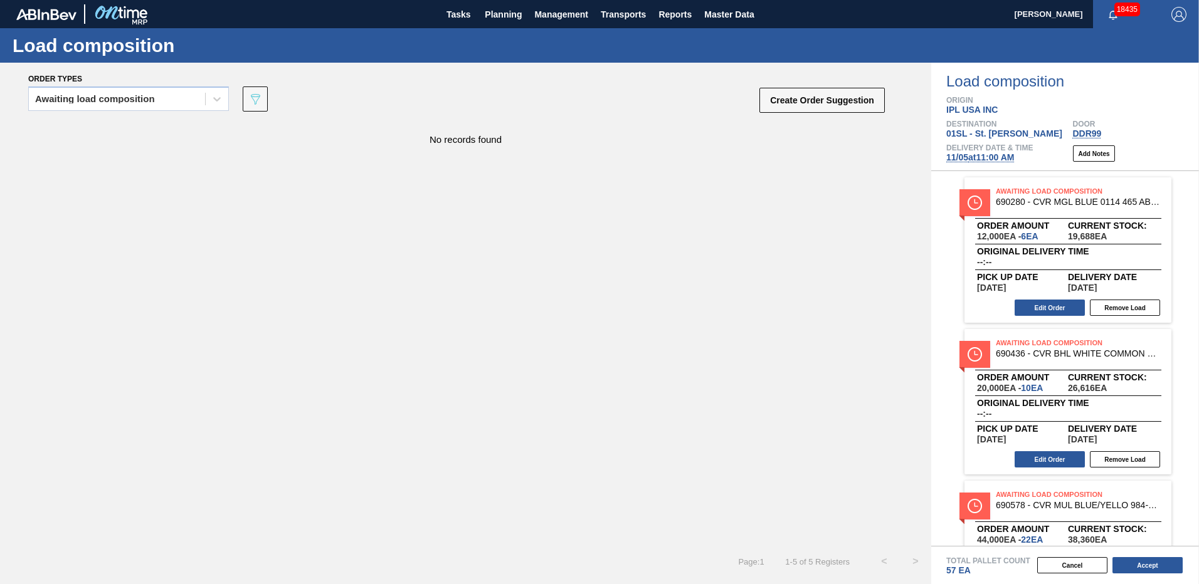
scroll to position [390, 0]
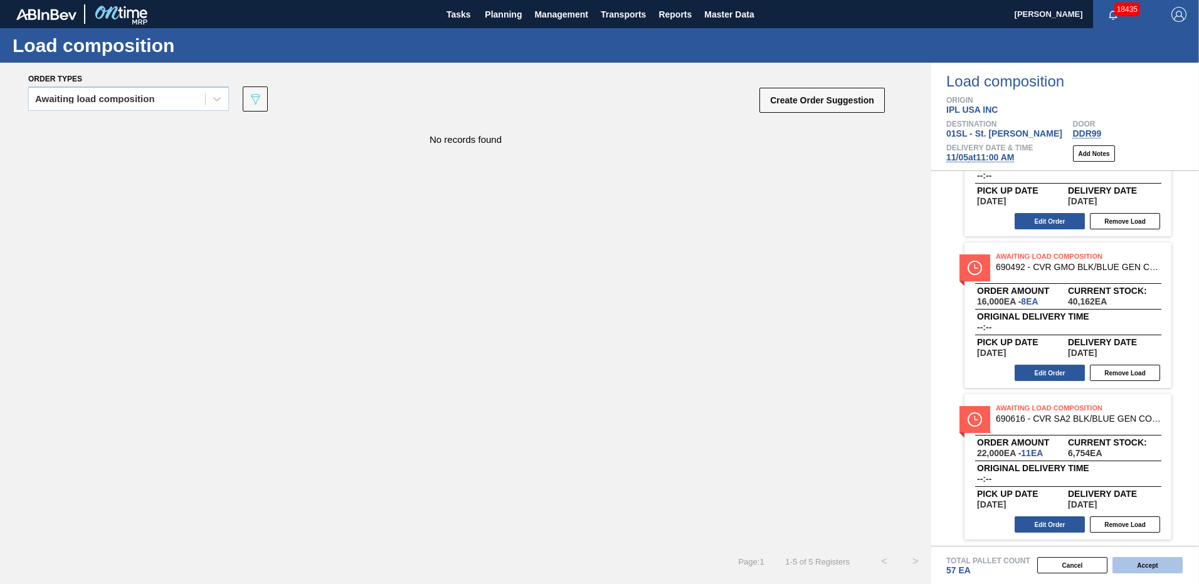
click at [1151, 562] on button "Accept" at bounding box center [1147, 565] width 70 height 16
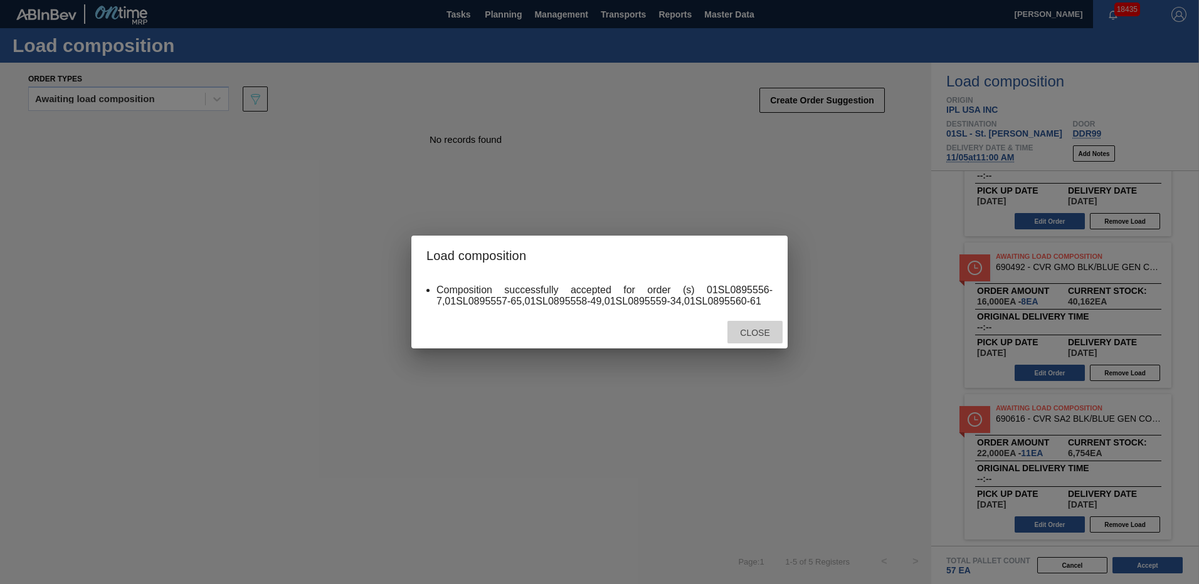
click at [743, 338] on div "Close" at bounding box center [754, 332] width 55 height 23
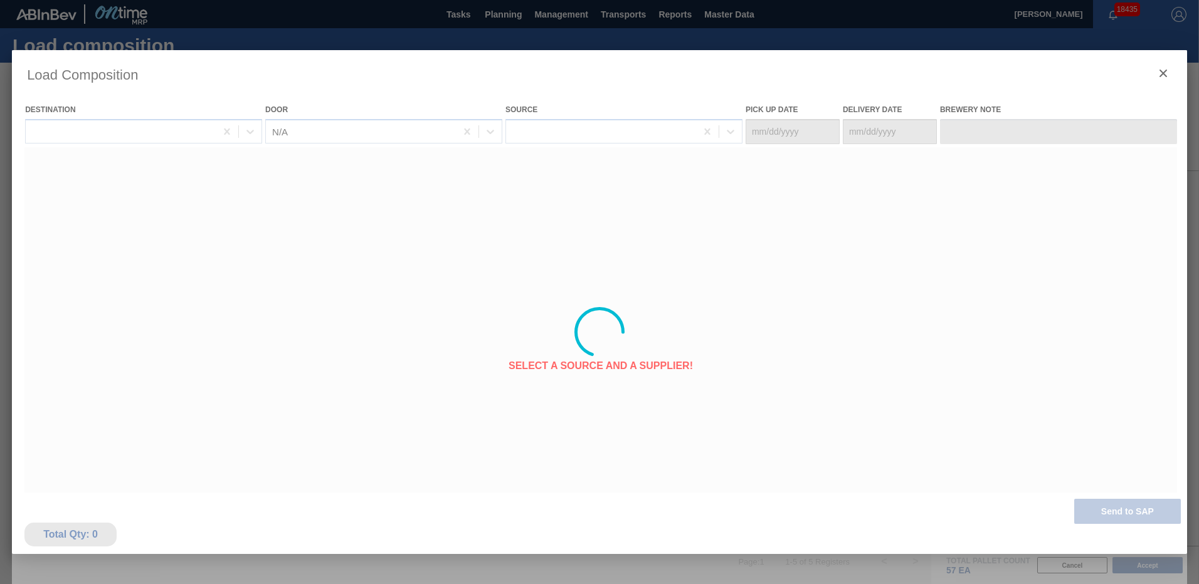
type Date "[DATE]"
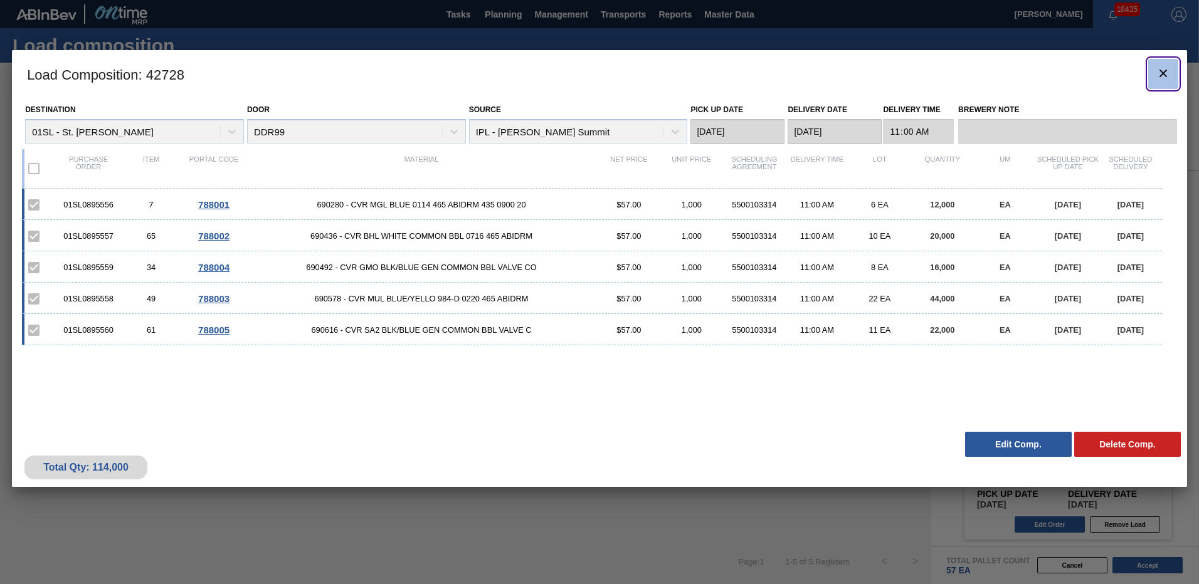
click at [1167, 78] on icon "botão de ícone" at bounding box center [1162, 73] width 15 height 15
